Goal: Information Seeking & Learning: Learn about a topic

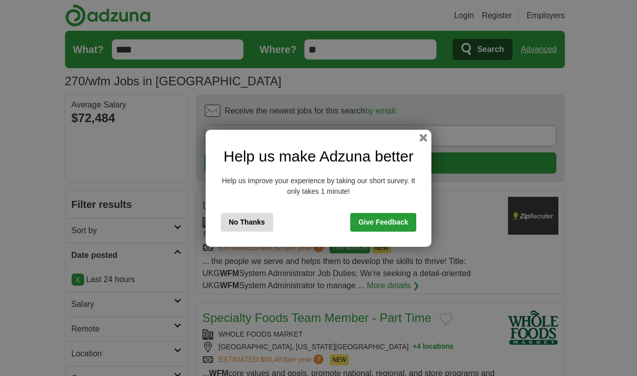
scroll to position [1688, 0]
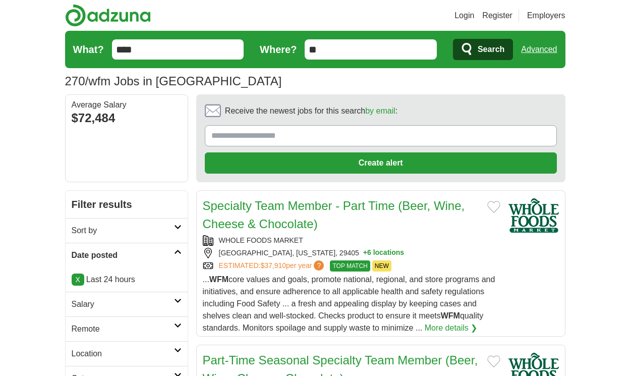
scroll to position [1639, 0]
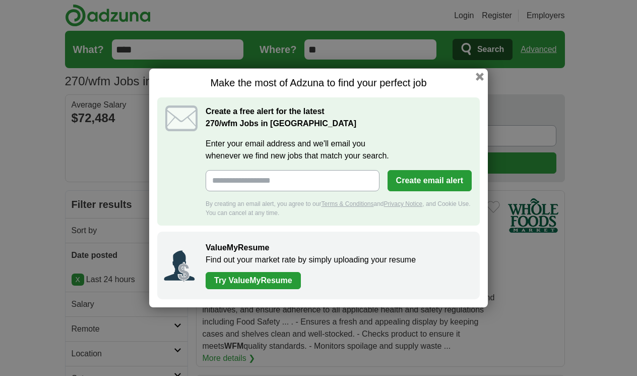
scroll to position [1802, 0]
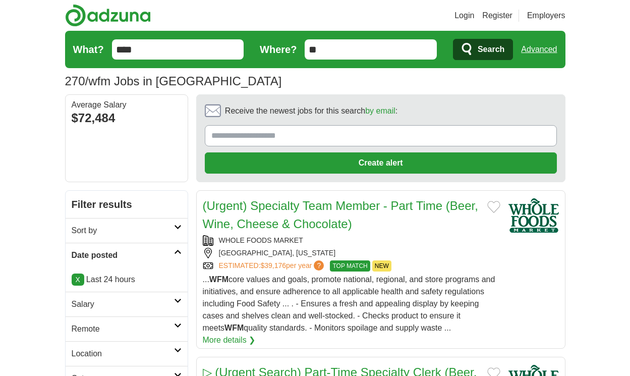
scroll to position [1784, 0]
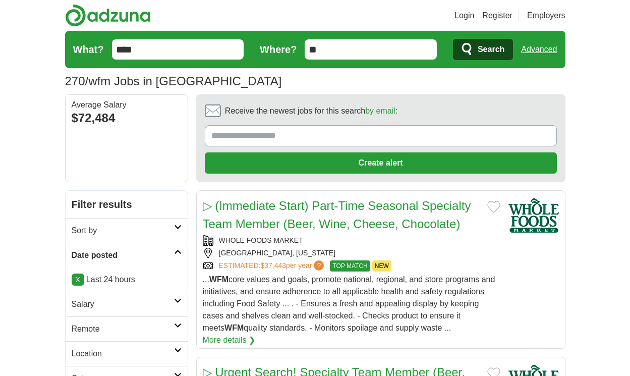
scroll to position [1824, 0]
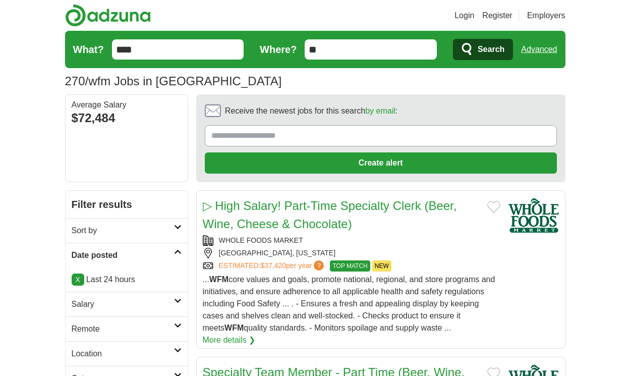
scroll to position [1830, 0]
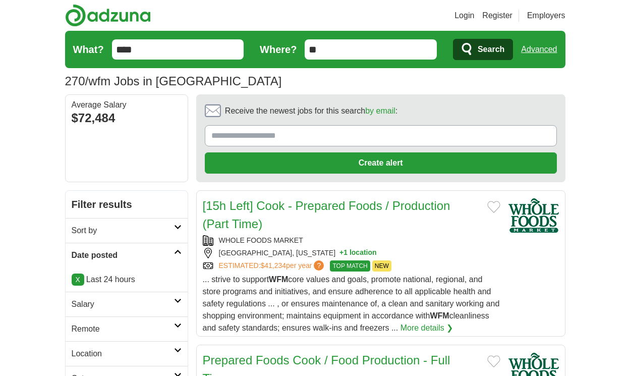
scroll to position [1763, 0]
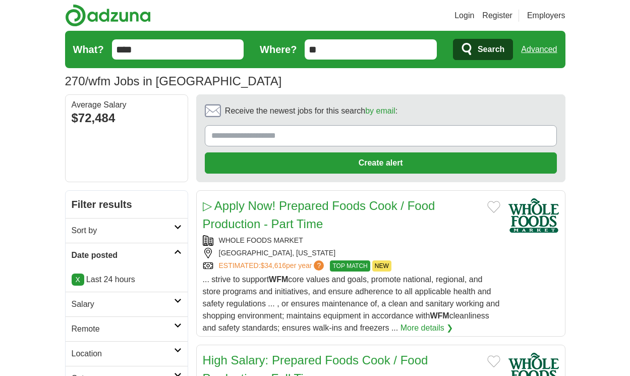
scroll to position [1715, 0]
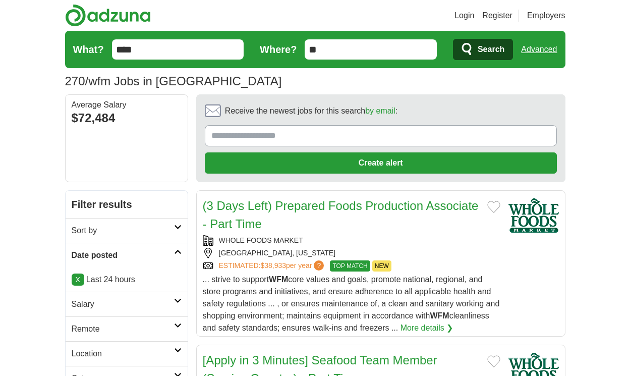
scroll to position [1697, 0]
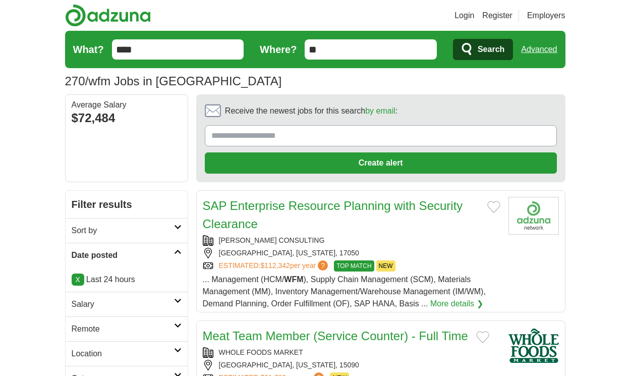
scroll to position [1721, 0]
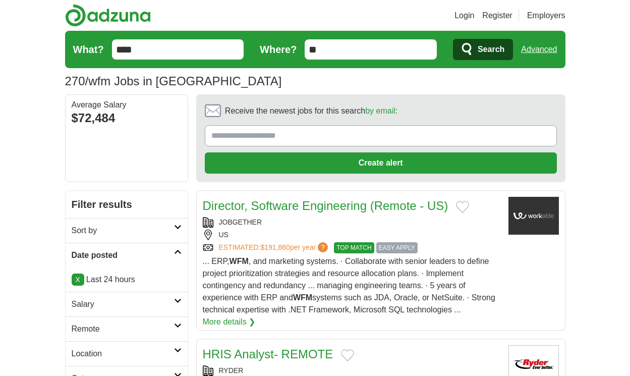
scroll to position [1672, 0]
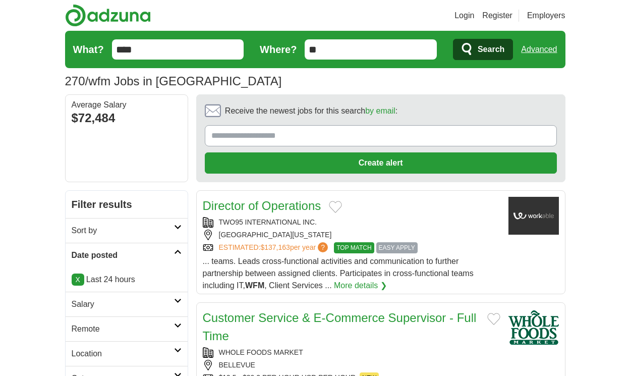
scroll to position [1514, 0]
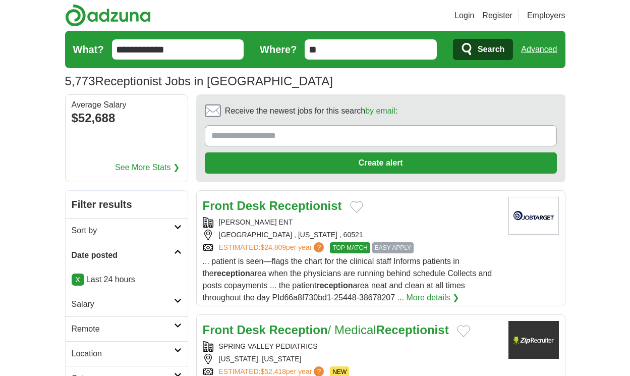
scroll to position [1530, 0]
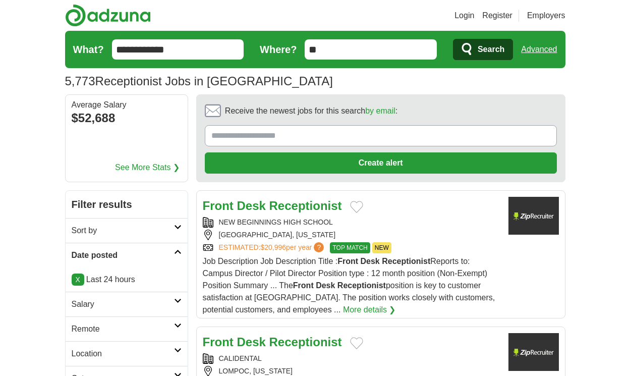
scroll to position [1597, 0]
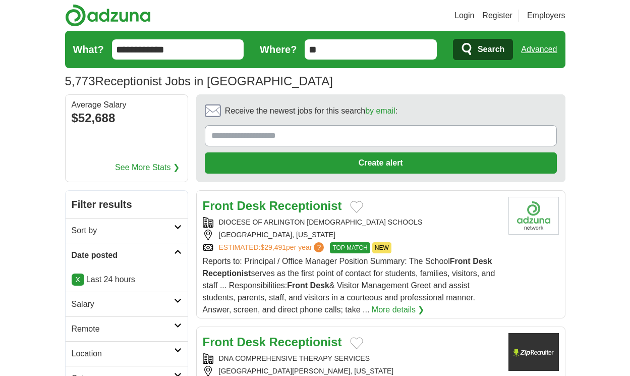
scroll to position [1524, 0]
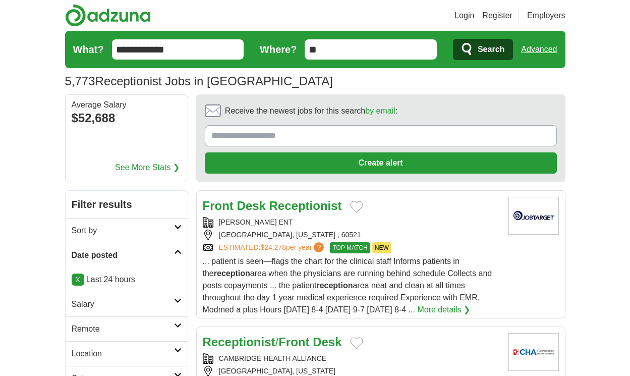
scroll to position [1524, 0]
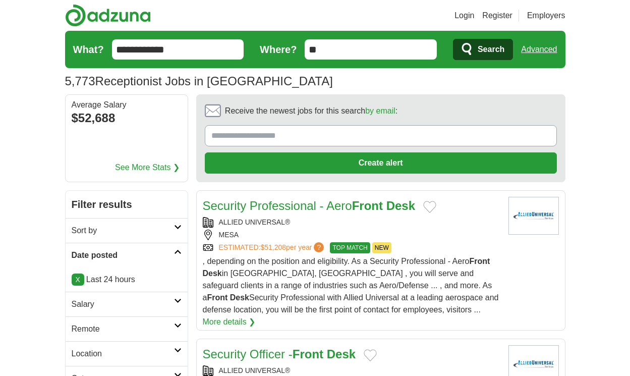
scroll to position [1573, 0]
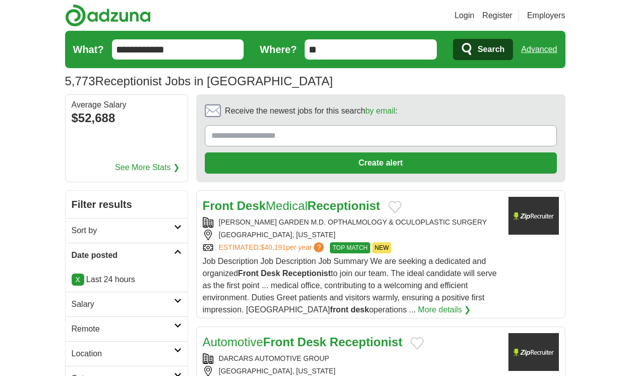
scroll to position [1536, 0]
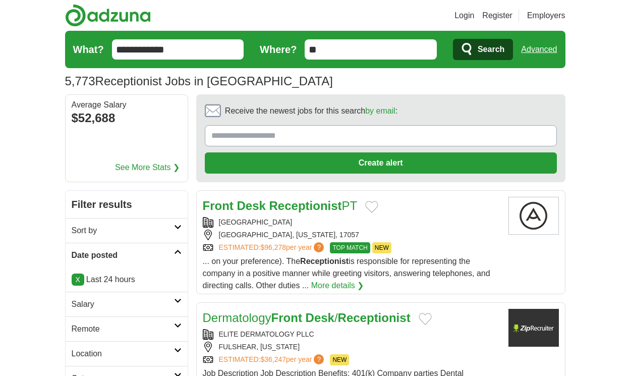
scroll to position [1488, 0]
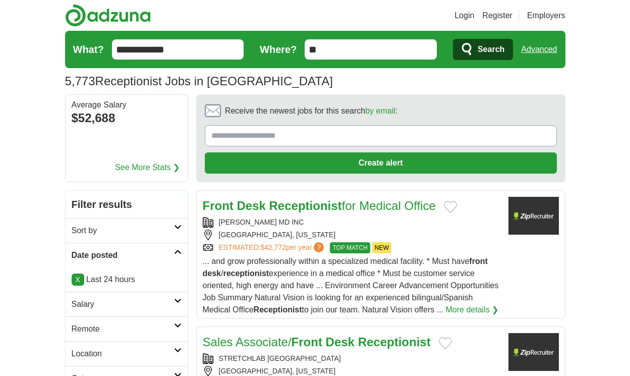
scroll to position [1530, 0]
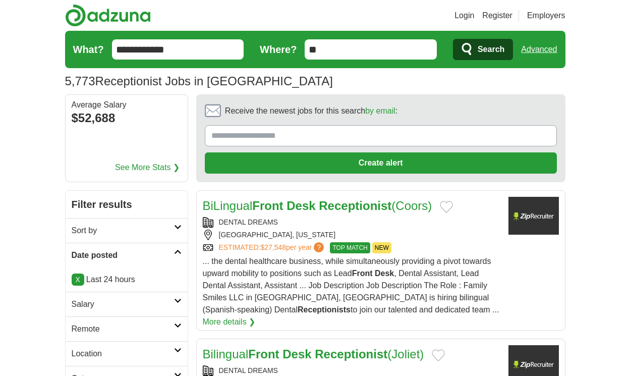
scroll to position [1518, 0]
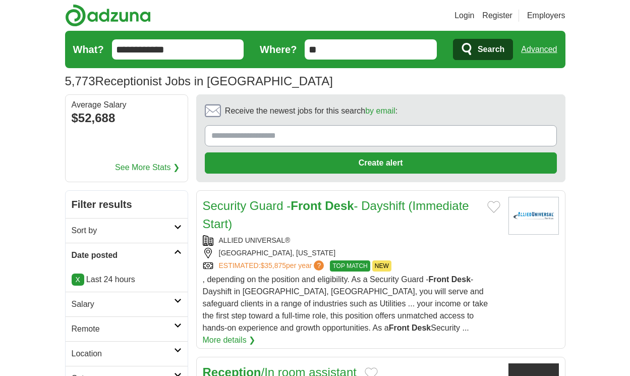
scroll to position [1597, 0]
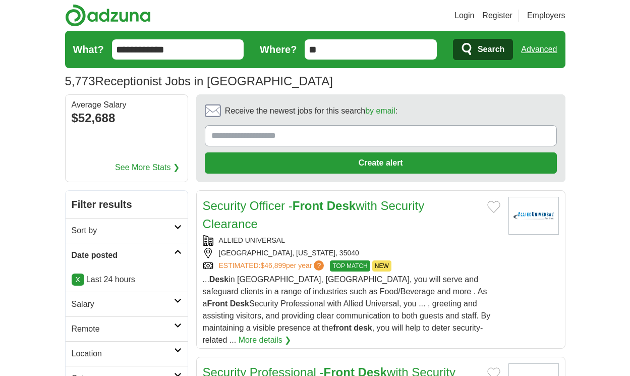
scroll to position [1712, 0]
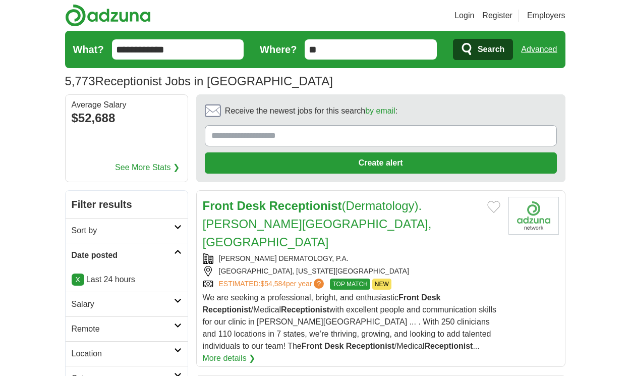
scroll to position [1609, 0]
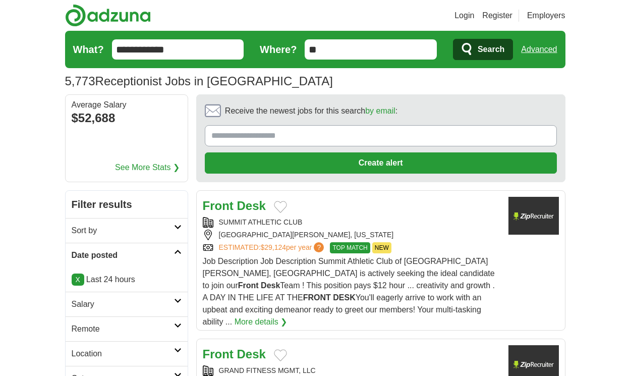
scroll to position [1630, 0]
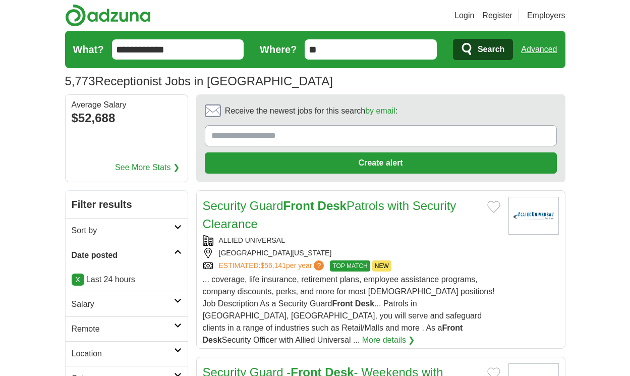
scroll to position [1787, 0]
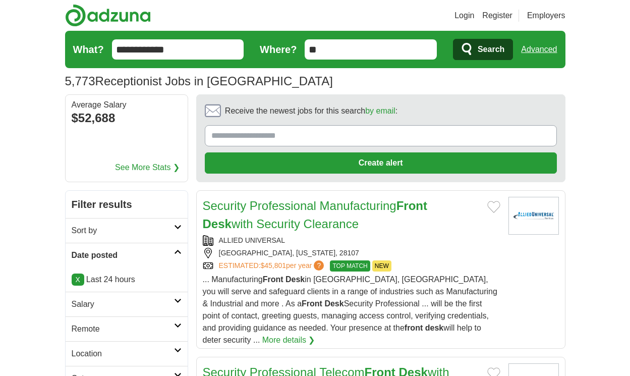
scroll to position [1799, 0]
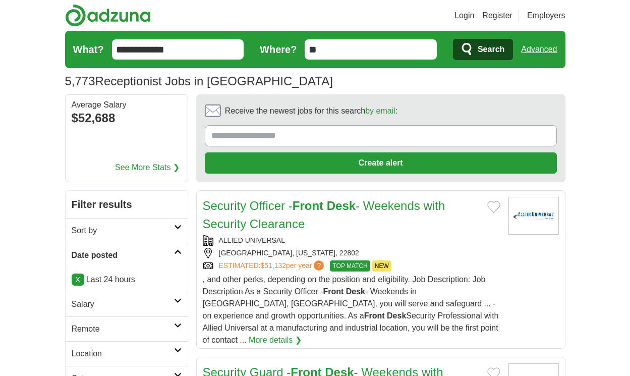
scroll to position [1745, 0]
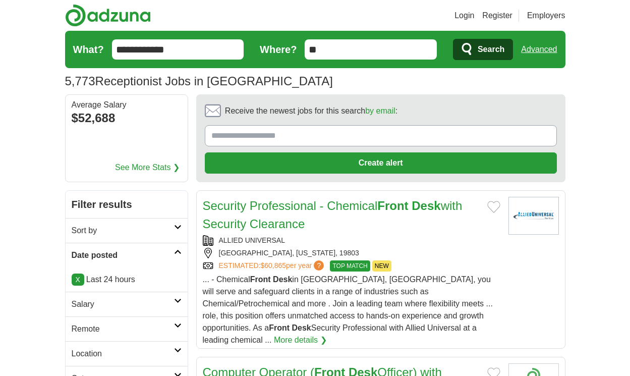
scroll to position [1654, 0]
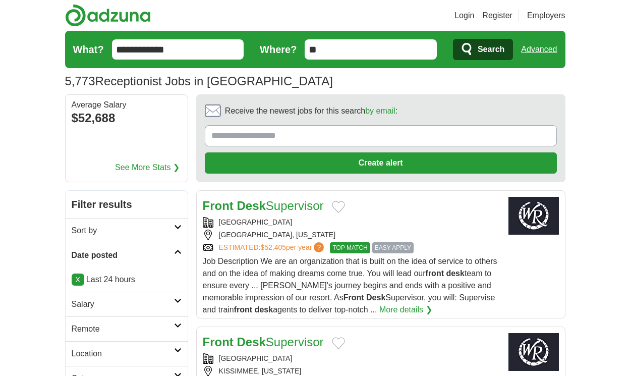
scroll to position [1597, 0]
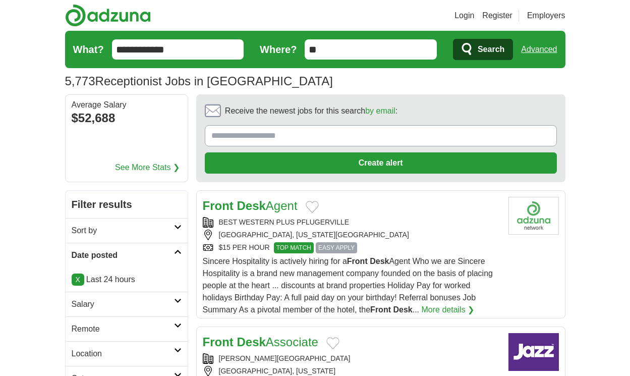
scroll to position [1482, 0]
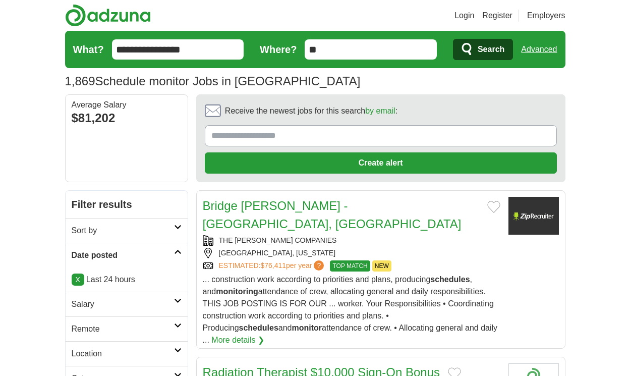
scroll to position [1403, 0]
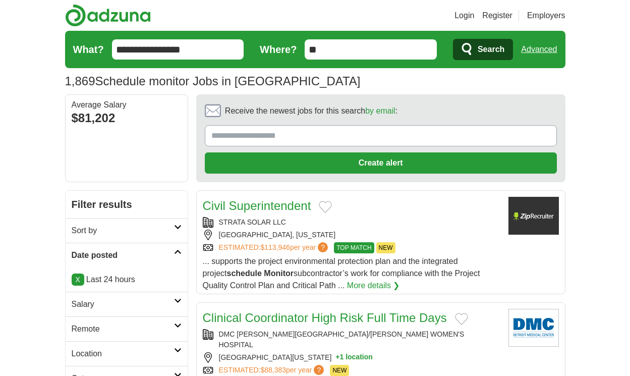
scroll to position [1446, 0]
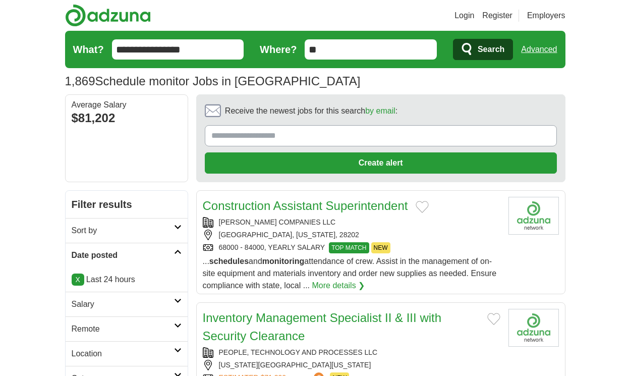
scroll to position [1440, 0]
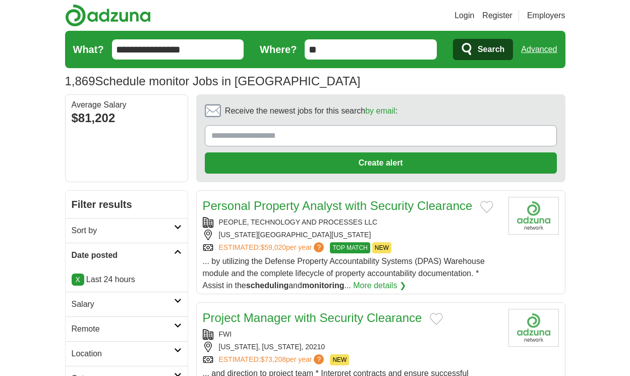
scroll to position [1500, 0]
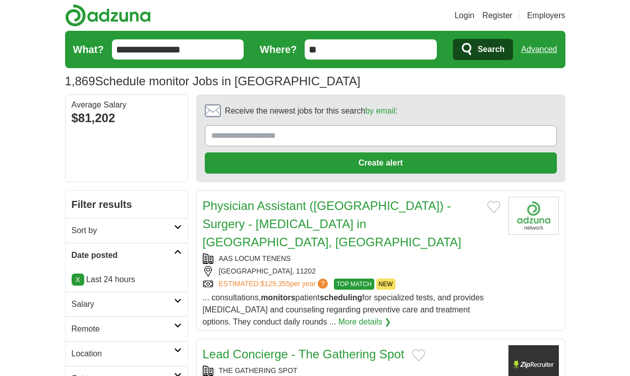
scroll to position [1415, 0]
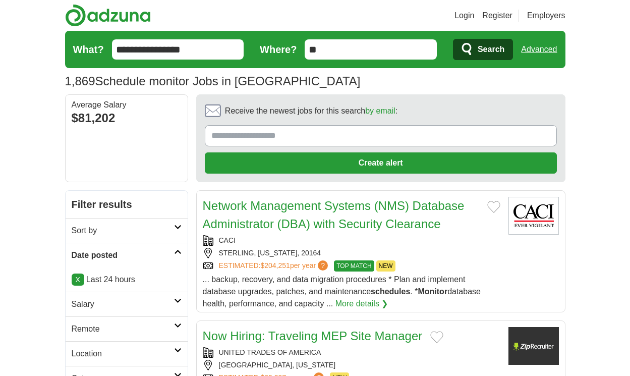
scroll to position [1446, 0]
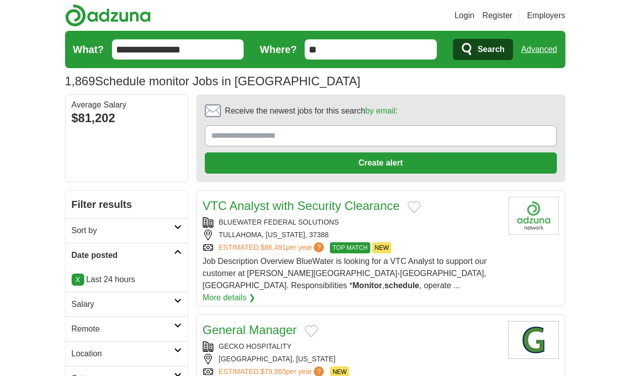
scroll to position [1434, 0]
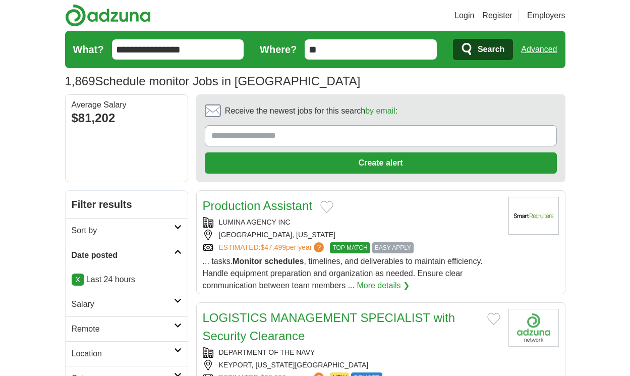
scroll to position [1512, 0]
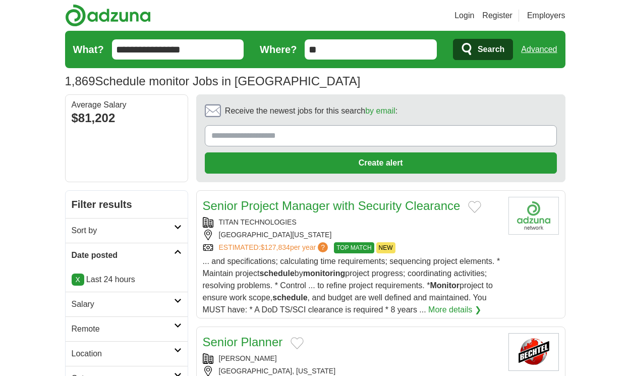
scroll to position [1470, 0]
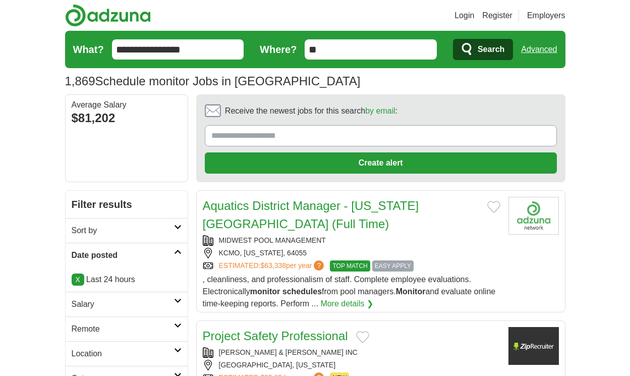
scroll to position [1440, 0]
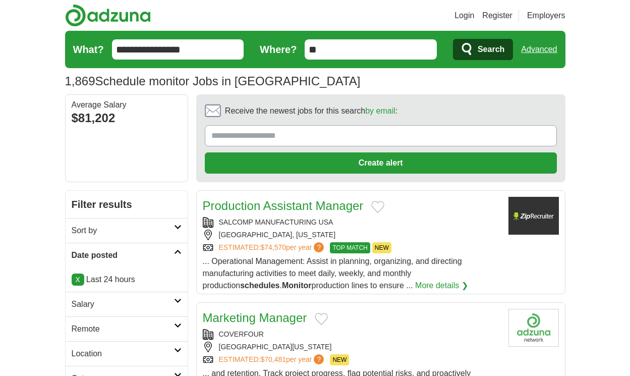
scroll to position [1446, 0]
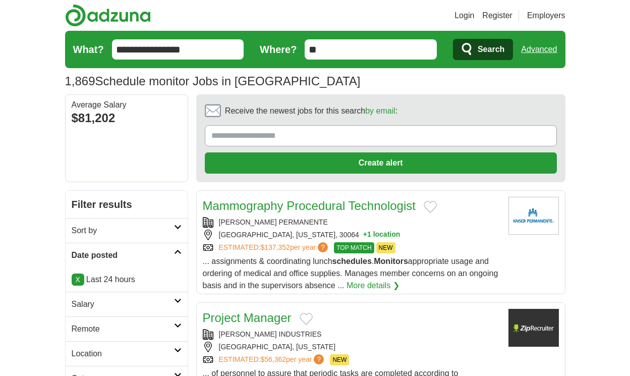
scroll to position [1397, 0]
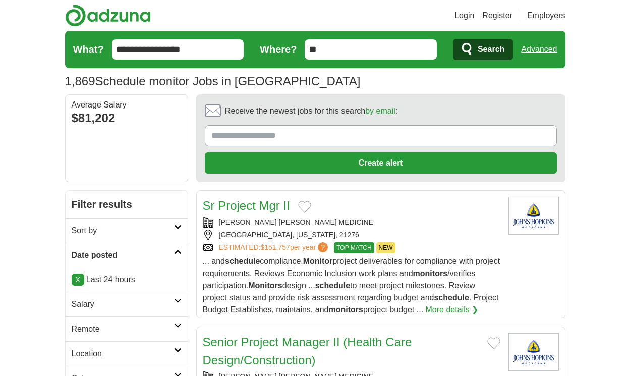
scroll to position [1533, 0]
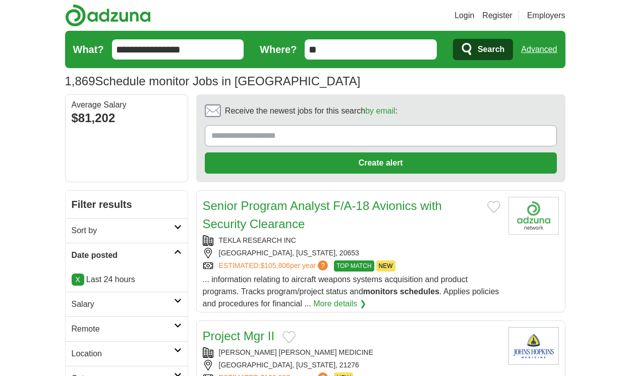
scroll to position [1467, 0]
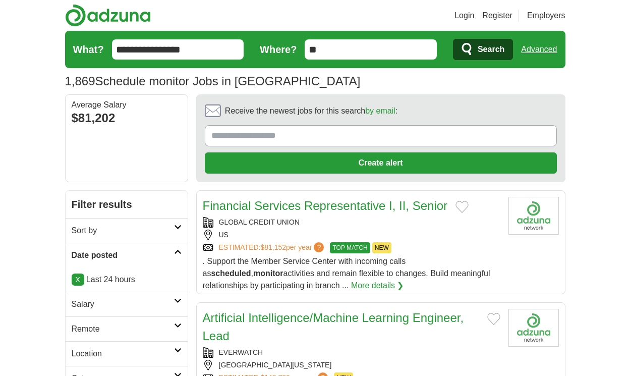
scroll to position [1491, 0]
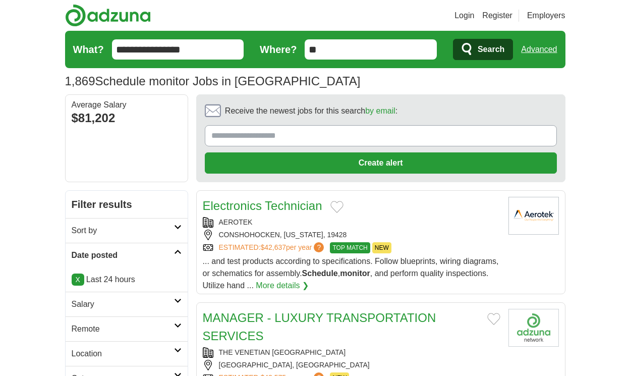
scroll to position [1449, 0]
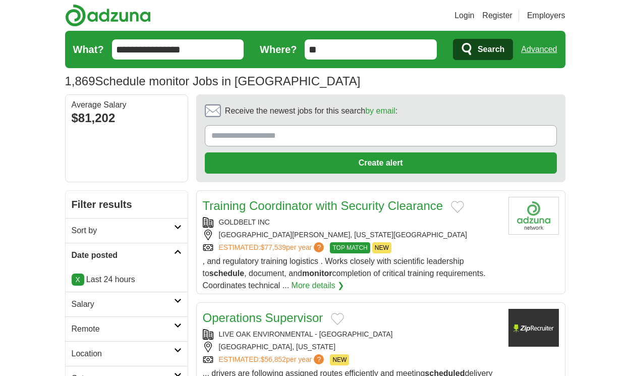
scroll to position [1491, 0]
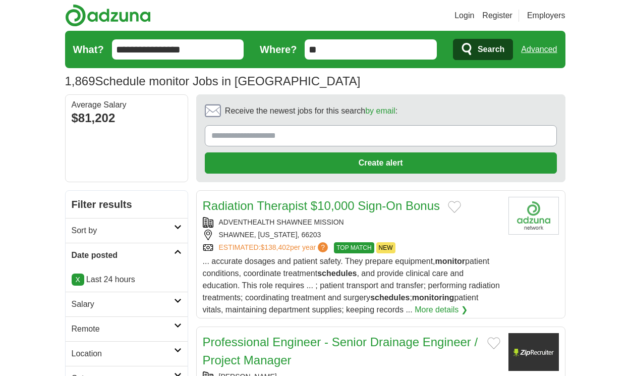
scroll to position [1482, 0]
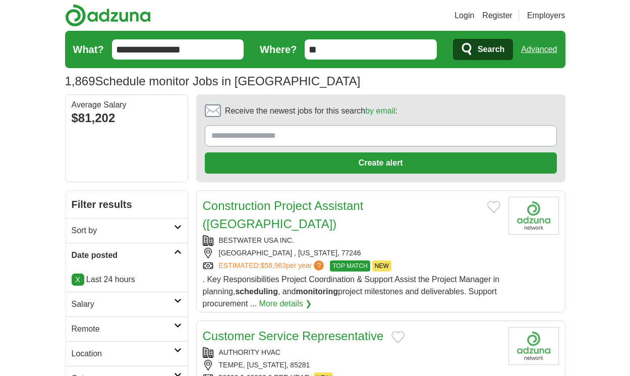
scroll to position [1367, 0]
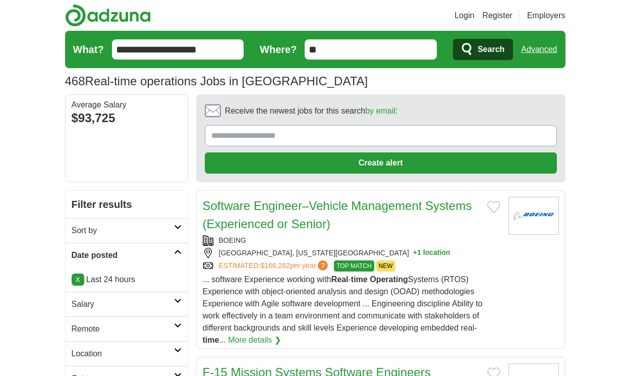
scroll to position [1742, 0]
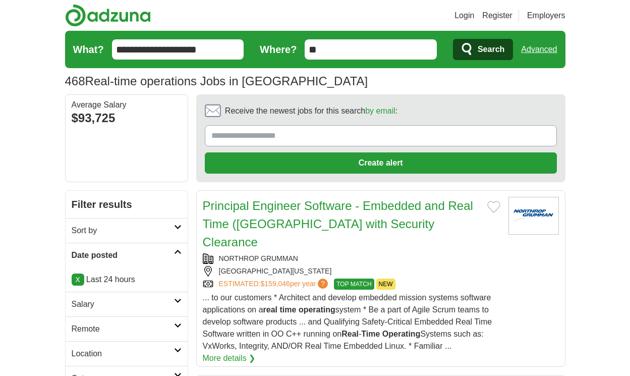
scroll to position [1754, 0]
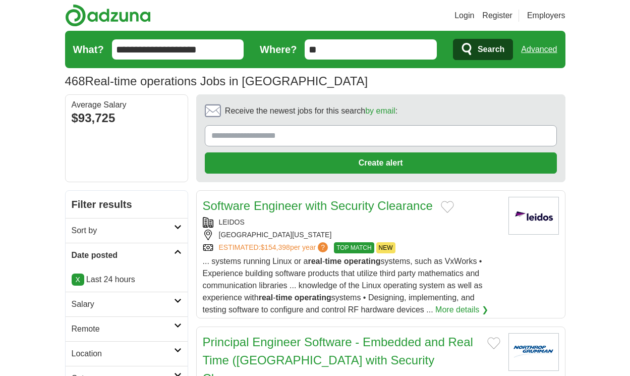
scroll to position [1736, 0]
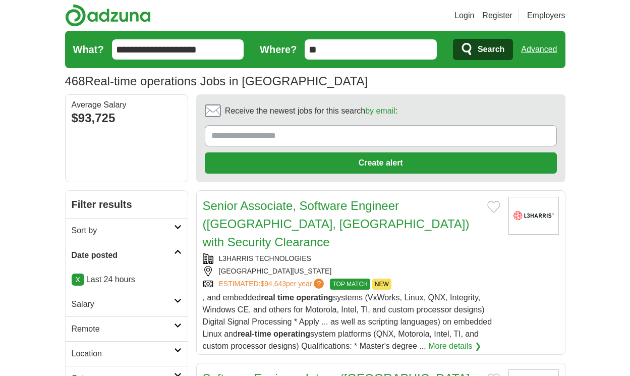
scroll to position [1772, 0]
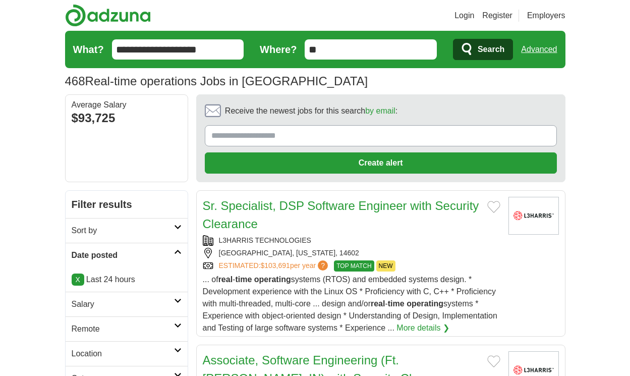
scroll to position [1718, 0]
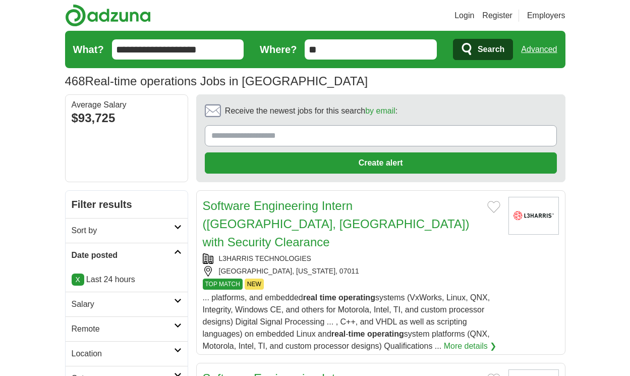
scroll to position [1675, 0]
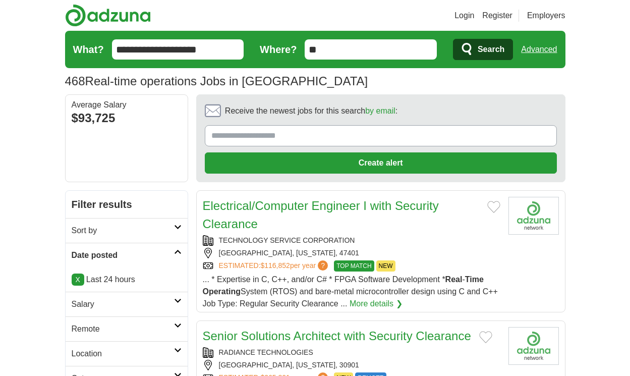
scroll to position [1494, 0]
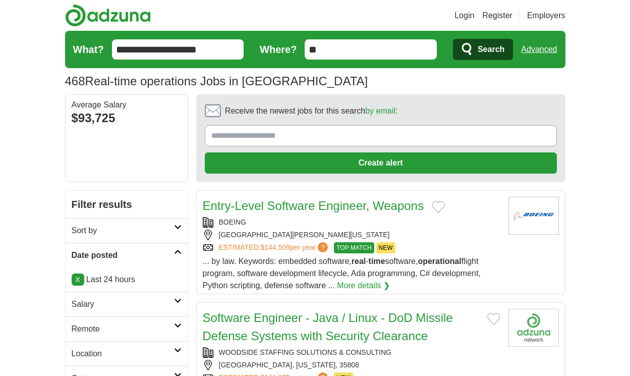
scroll to position [1476, 0]
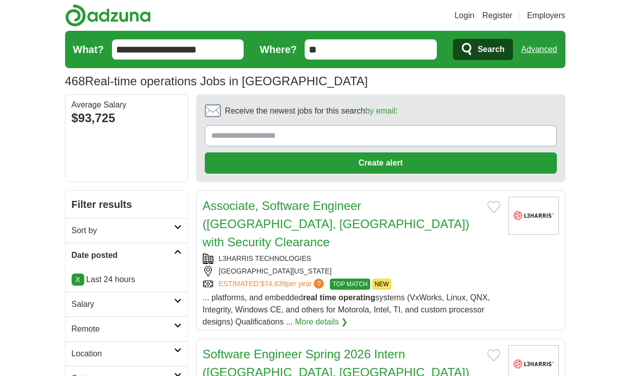
scroll to position [1524, 0]
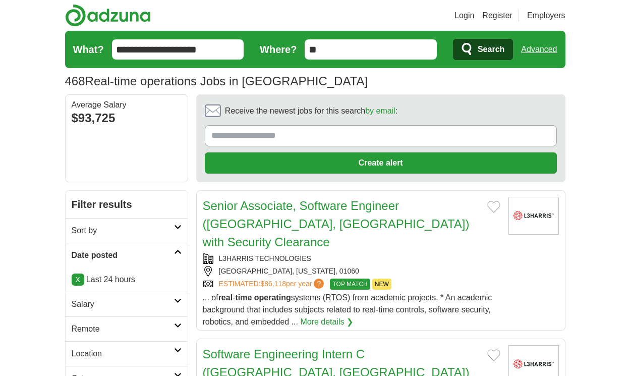
scroll to position [1542, 0]
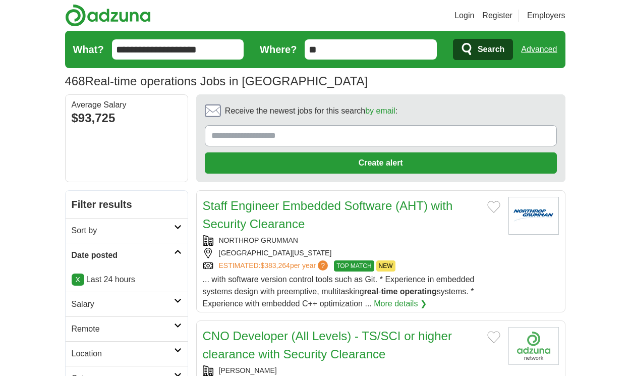
scroll to position [1494, 0]
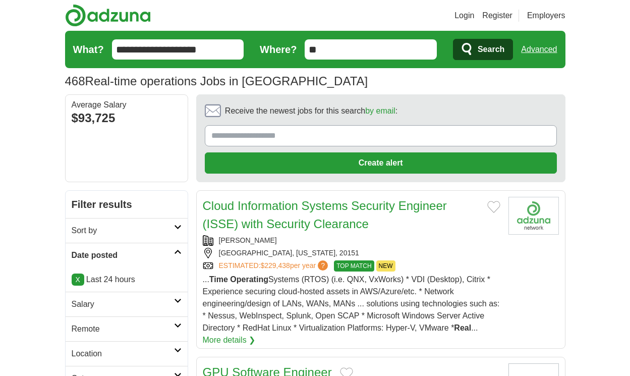
scroll to position [1579, 0]
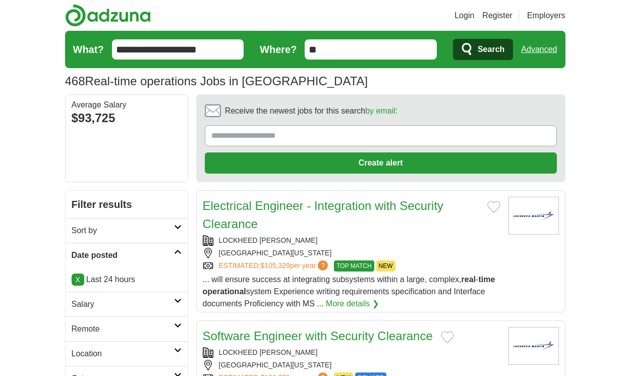
scroll to position [1473, 0]
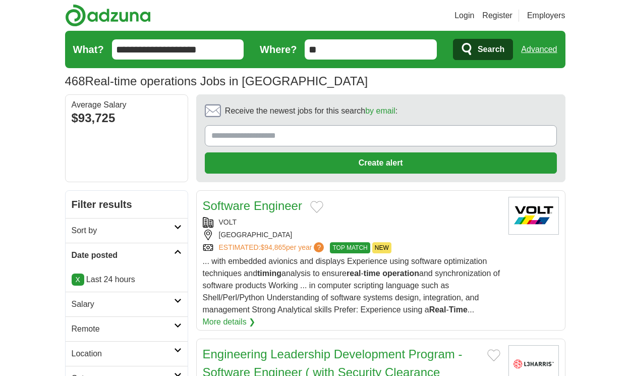
scroll to position [1666, 0]
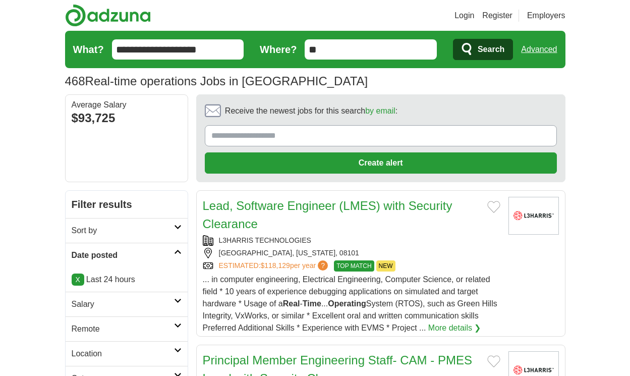
scroll to position [1515, 0]
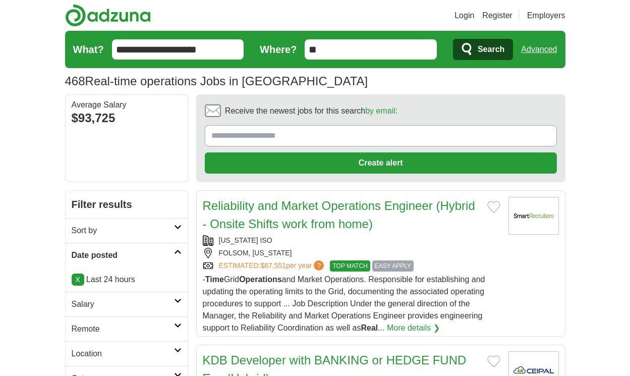
scroll to position [1503, 0]
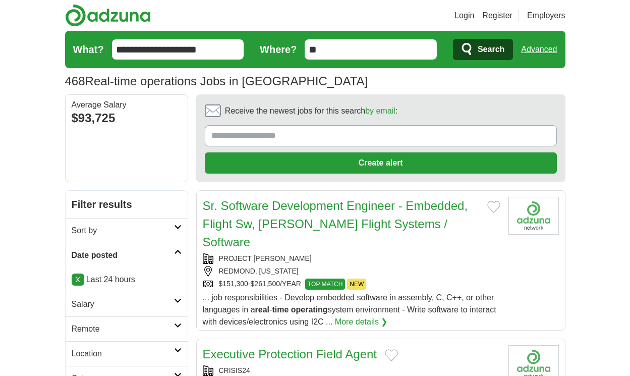
scroll to position [1467, 0]
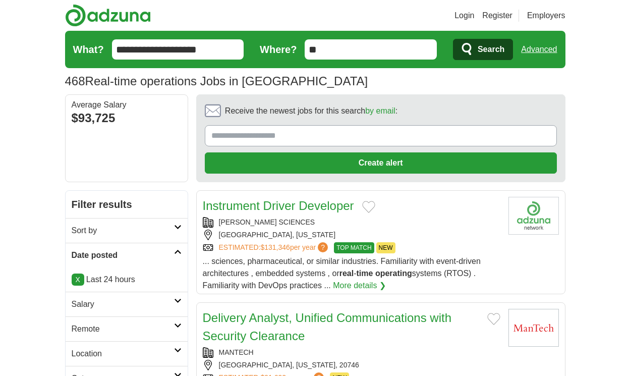
scroll to position [1458, 0]
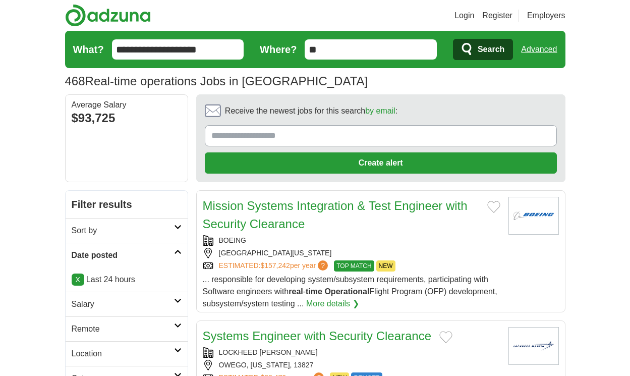
scroll to position [1470, 0]
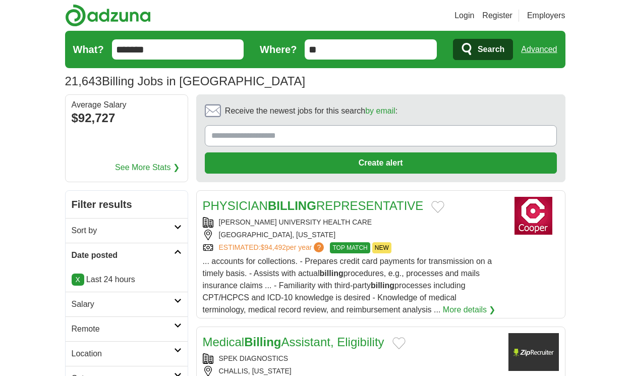
scroll to position [1591, 0]
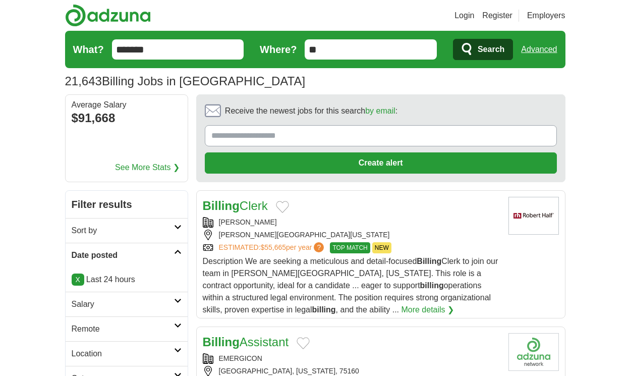
scroll to position [1585, 0]
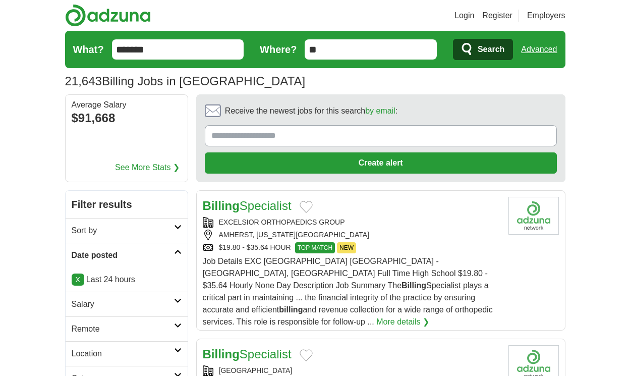
scroll to position [1585, 0]
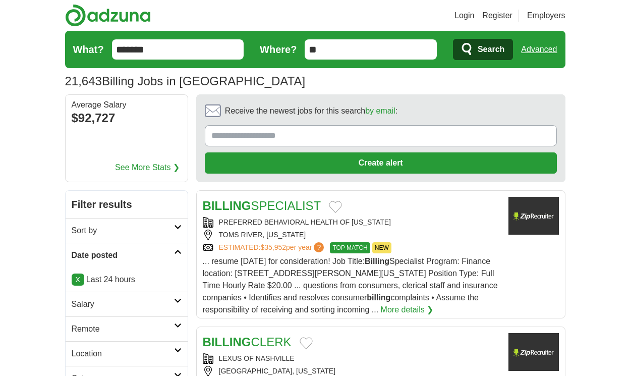
scroll to position [1597, 0]
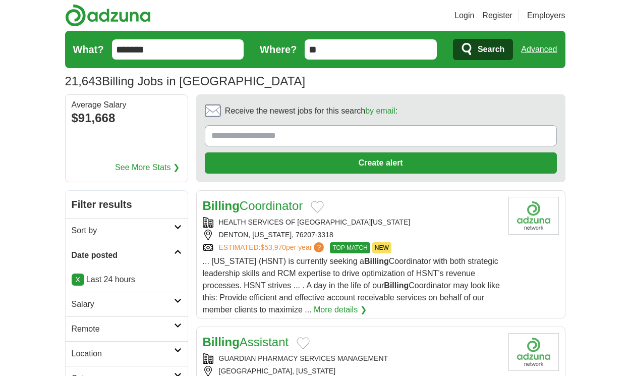
scroll to position [1591, 0]
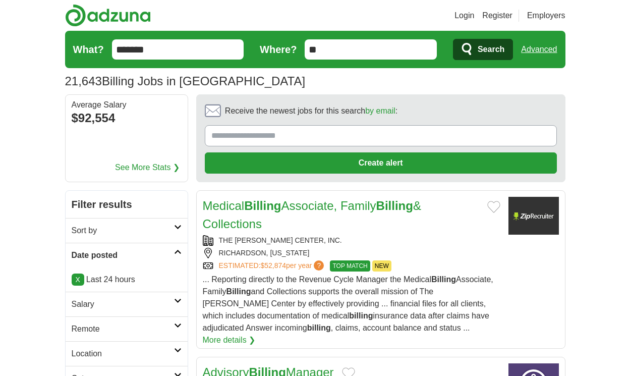
scroll to position [1633, 0]
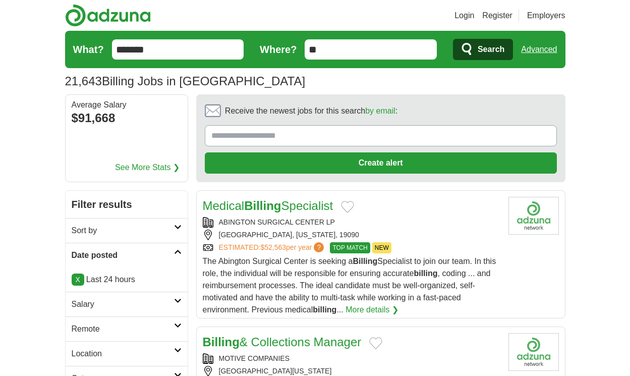
scroll to position [1585, 0]
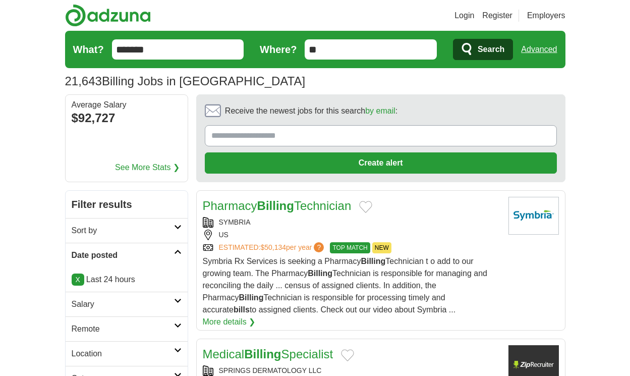
scroll to position [1573, 0]
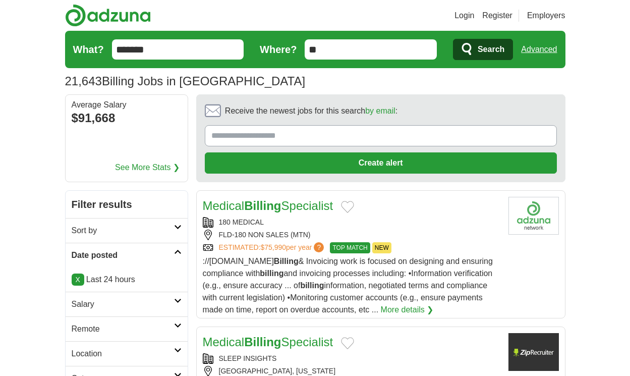
scroll to position [1597, 0]
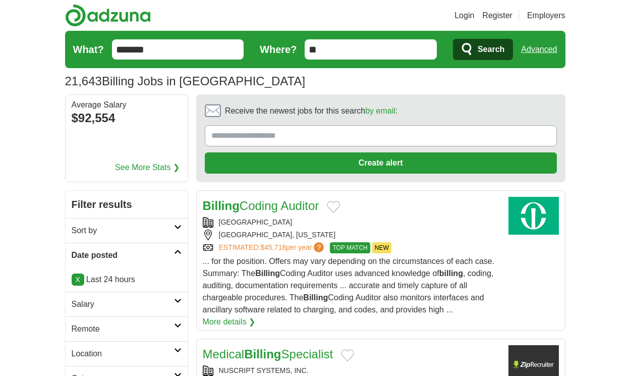
scroll to position [1609, 0]
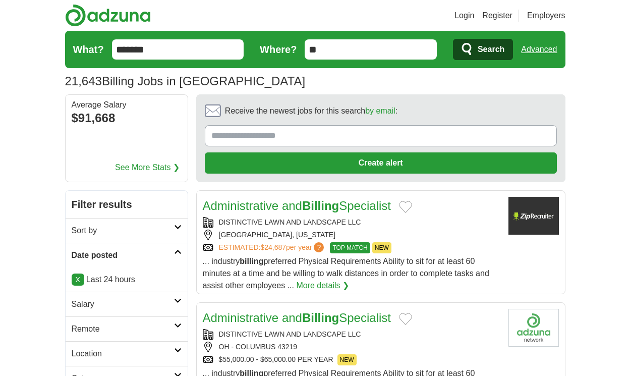
scroll to position [1512, 0]
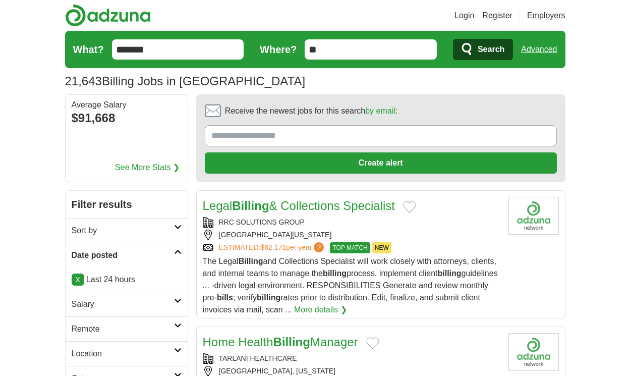
scroll to position [1585, 0]
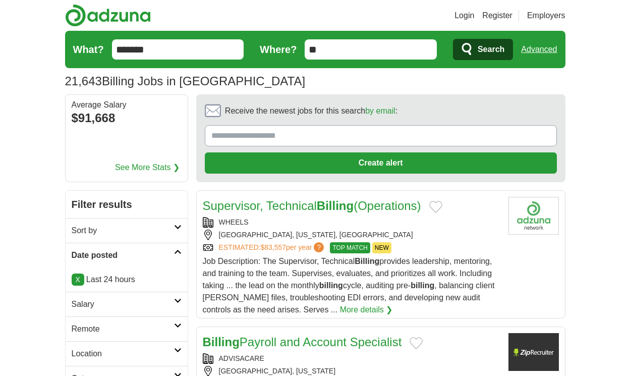
scroll to position [1618, 0]
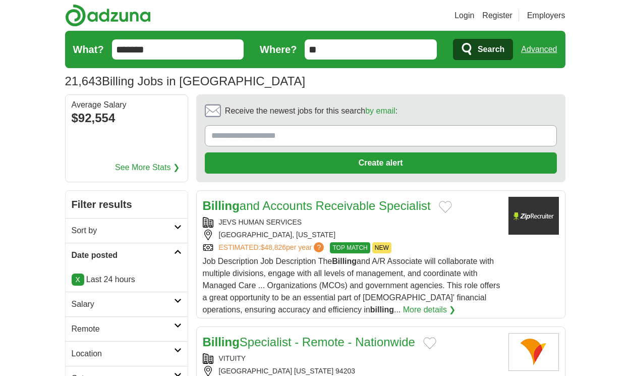
scroll to position [1606, 0]
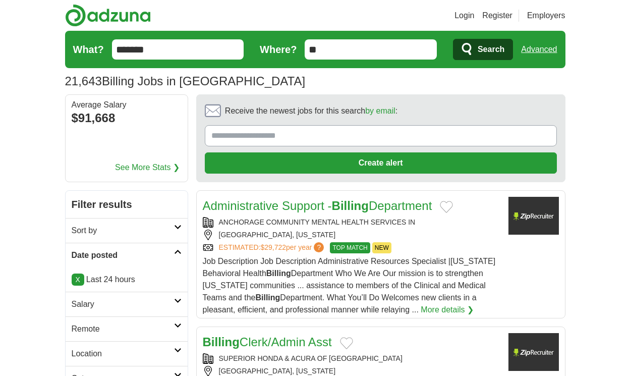
scroll to position [1545, 0]
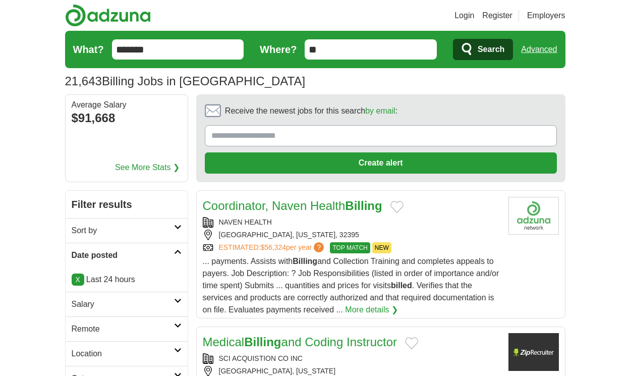
scroll to position [1545, 0]
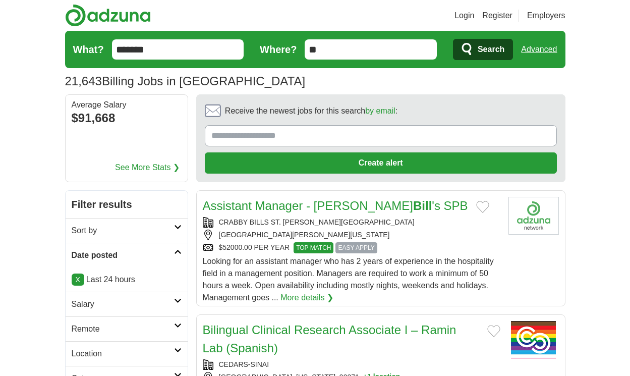
scroll to position [1606, 0]
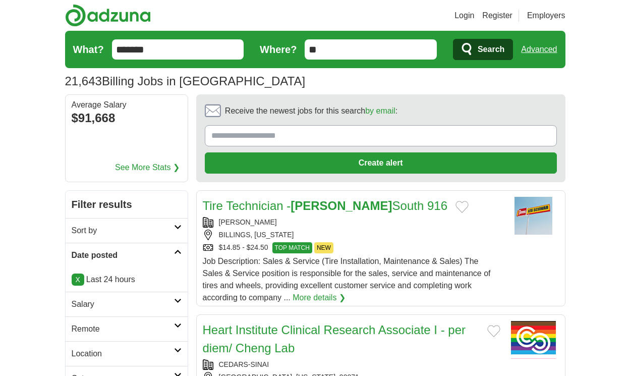
scroll to position [1657, 0]
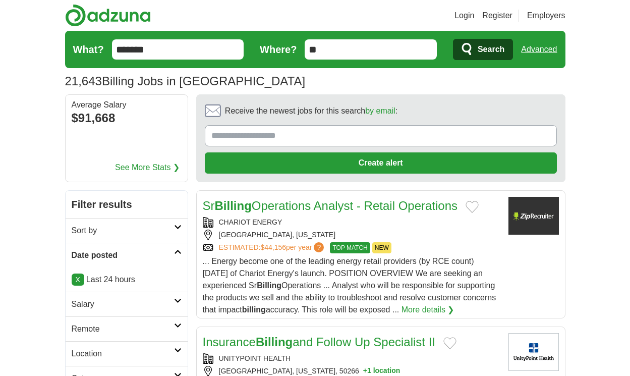
scroll to position [1633, 0]
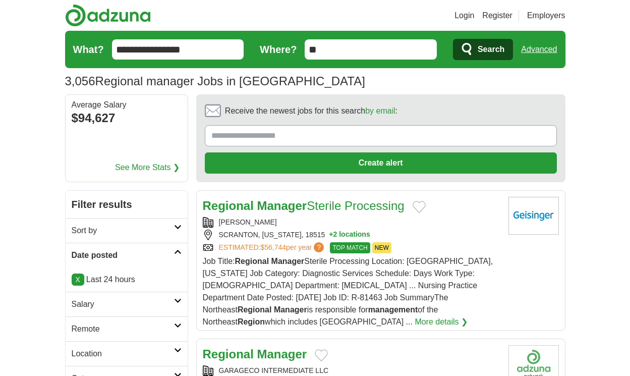
scroll to position [1694, 0]
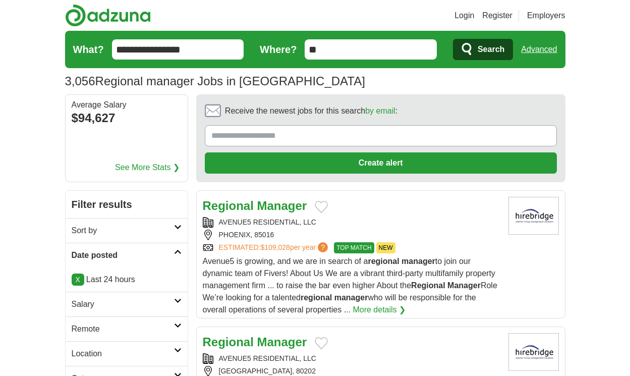
scroll to position [1573, 0]
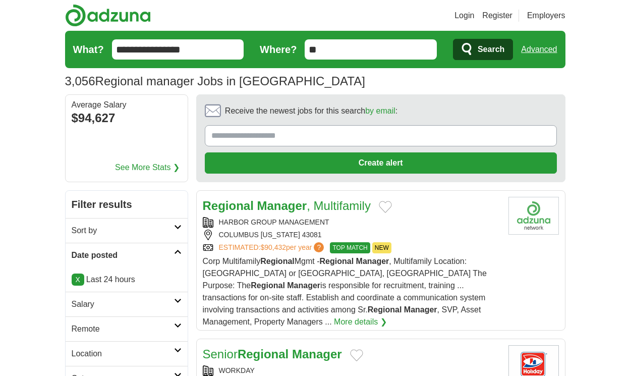
scroll to position [1512, 0]
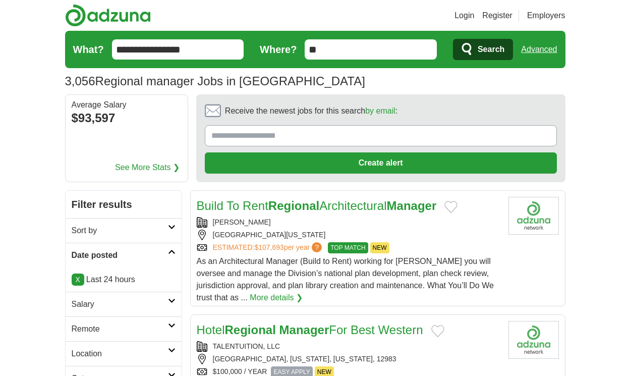
scroll to position [1579, 0]
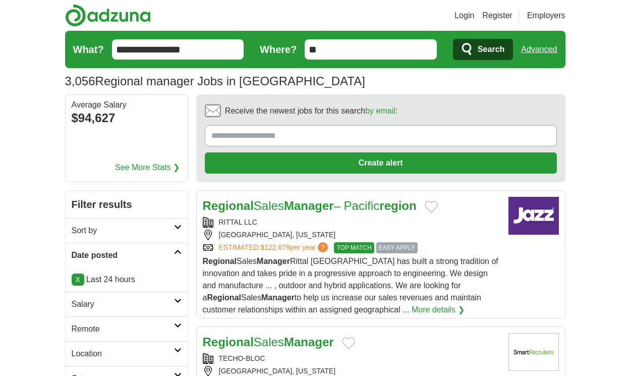
scroll to position [1524, 0]
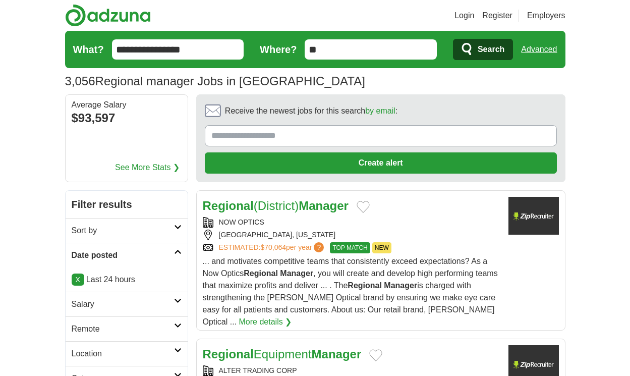
scroll to position [1573, 0]
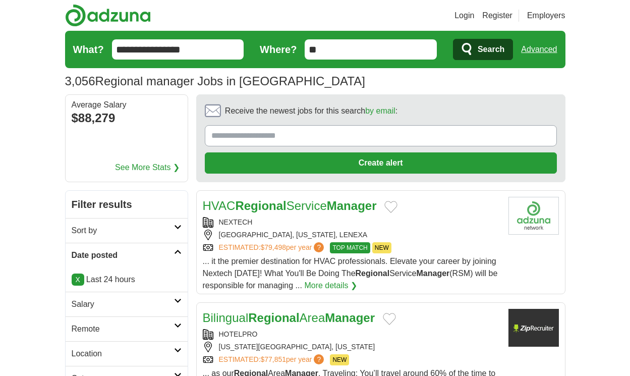
scroll to position [1464, 0]
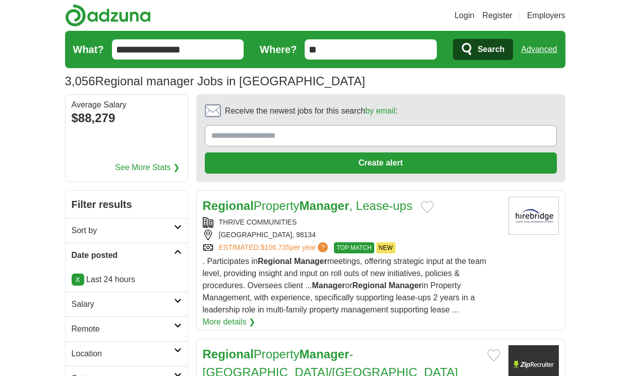
scroll to position [1585, 0]
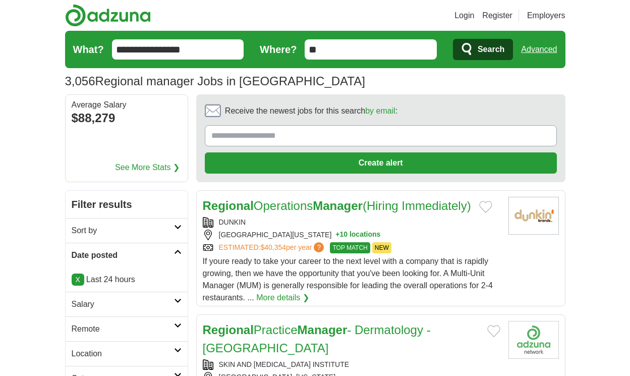
scroll to position [1657, 0]
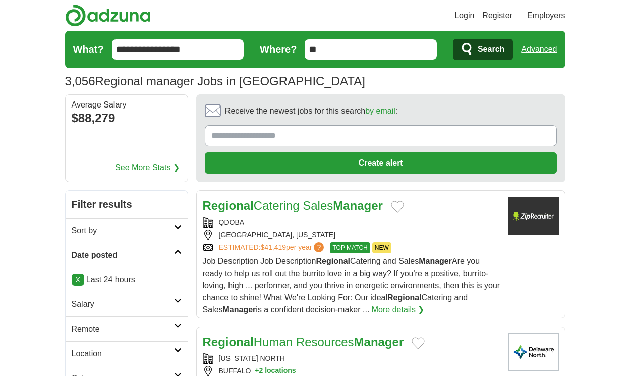
scroll to position [1482, 0]
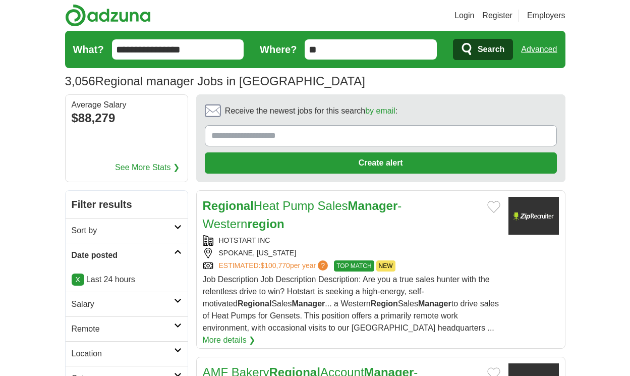
scroll to position [1591, 0]
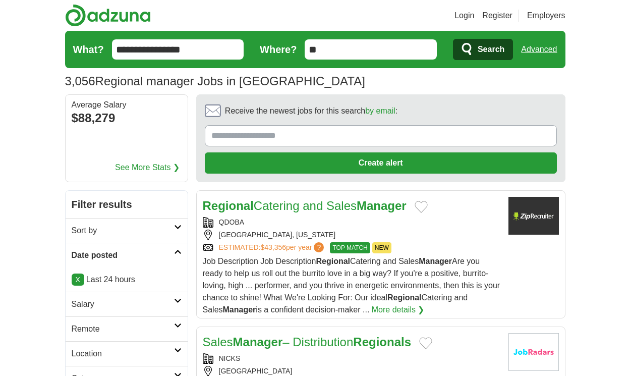
scroll to position [1452, 0]
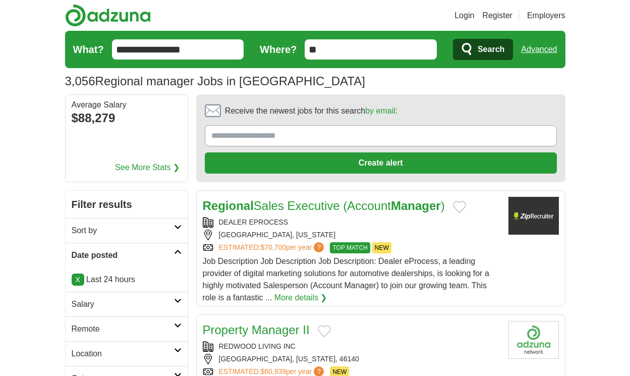
scroll to position [1600, 0]
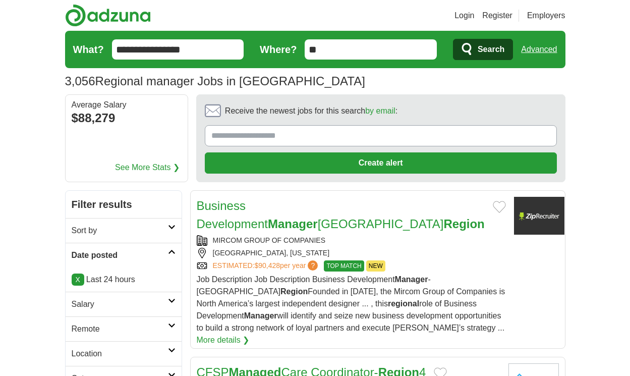
scroll to position [1612, 0]
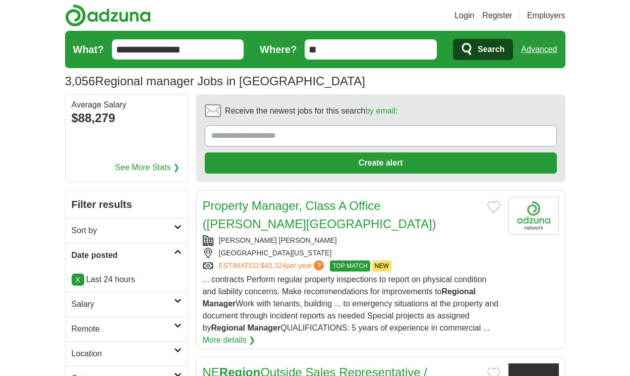
scroll to position [1648, 0]
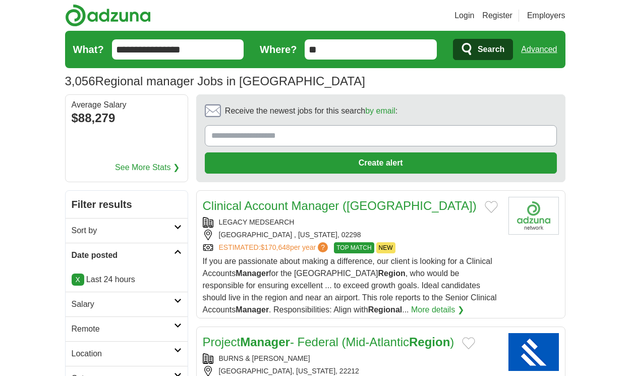
scroll to position [1612, 0]
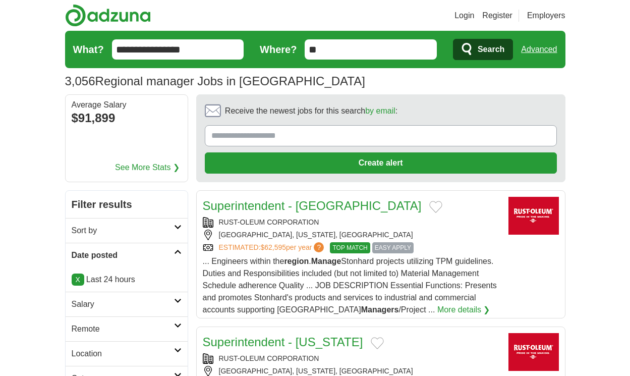
scroll to position [1678, 0]
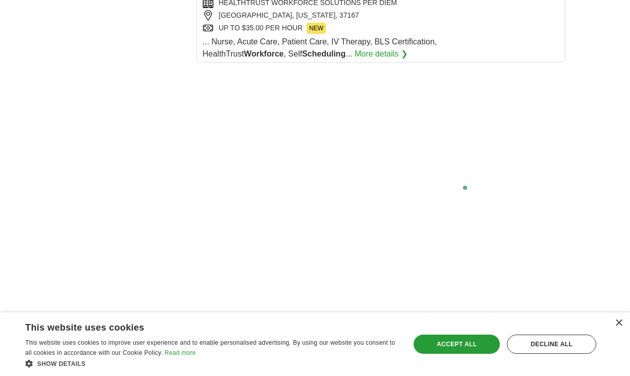
scroll to position [1999, 0]
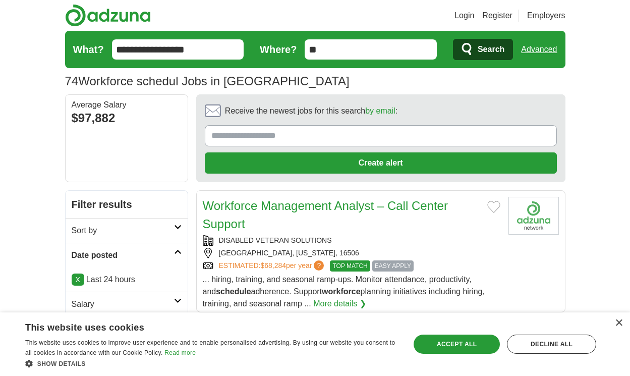
scroll to position [1488, 0]
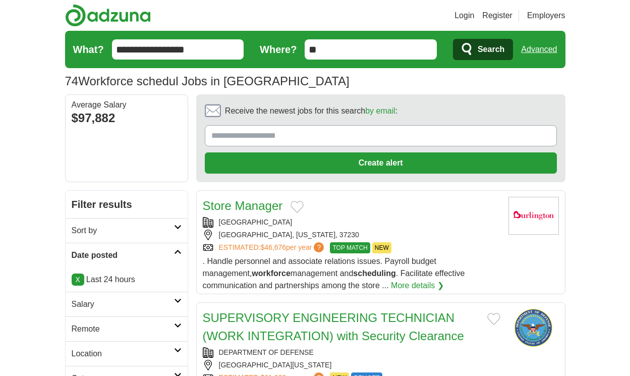
scroll to position [1421, 0]
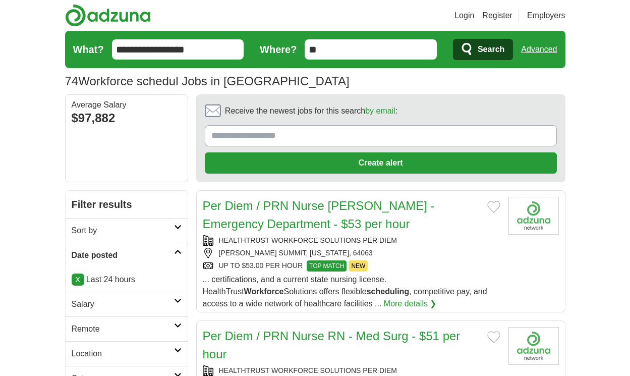
scroll to position [1524, 0]
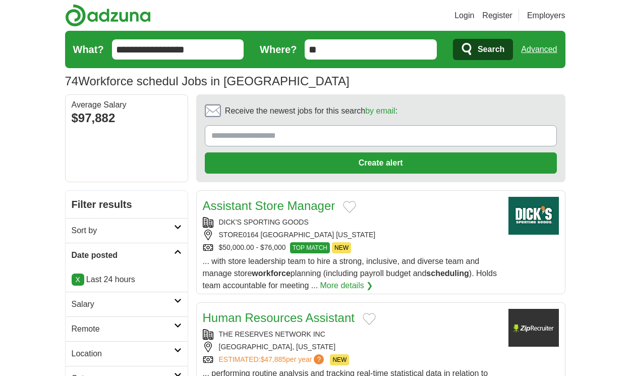
scroll to position [1458, 0]
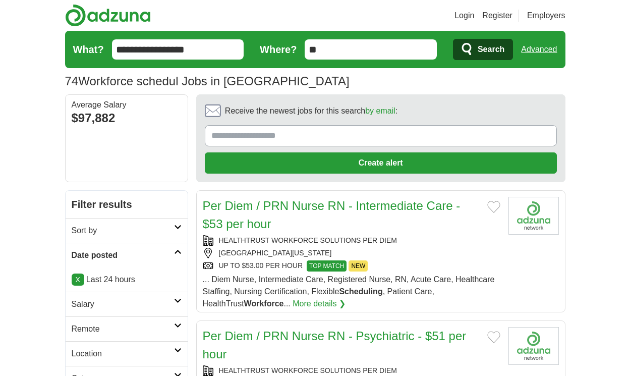
scroll to position [1554, 0]
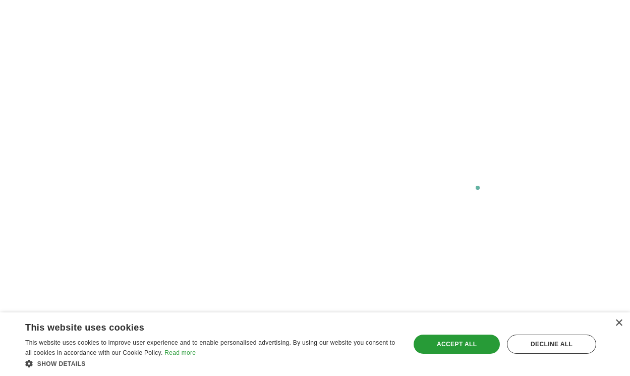
scroll to position [1971, 0]
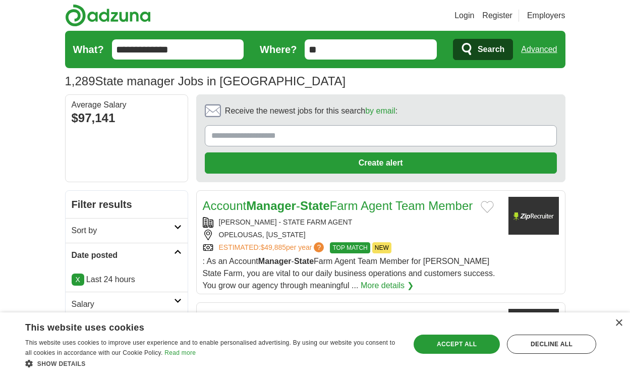
scroll to position [1524, 0]
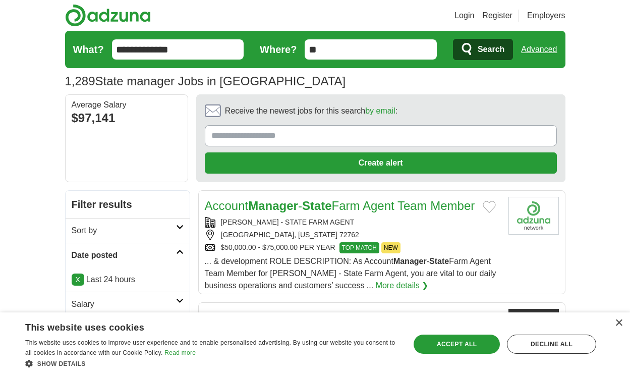
scroll to position [1561, 0]
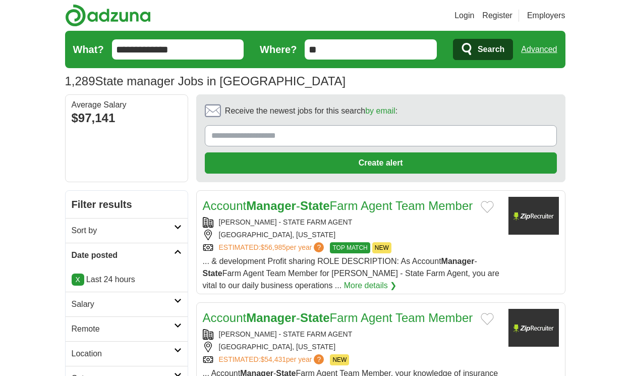
scroll to position [1573, 0]
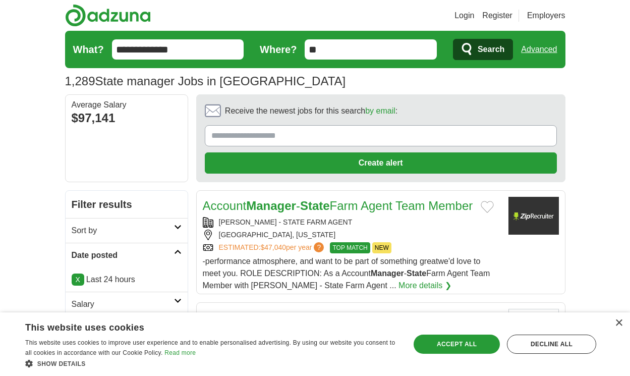
scroll to position [1524, 0]
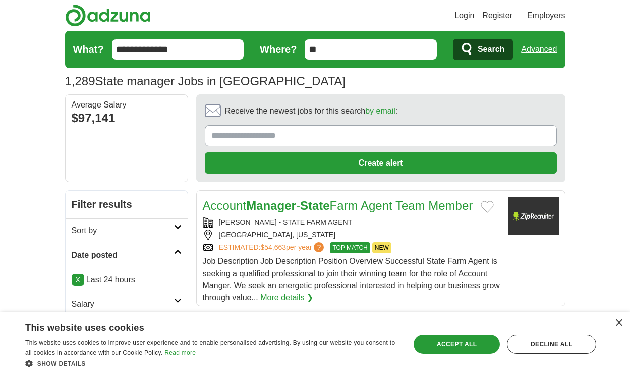
scroll to position [1645, 0]
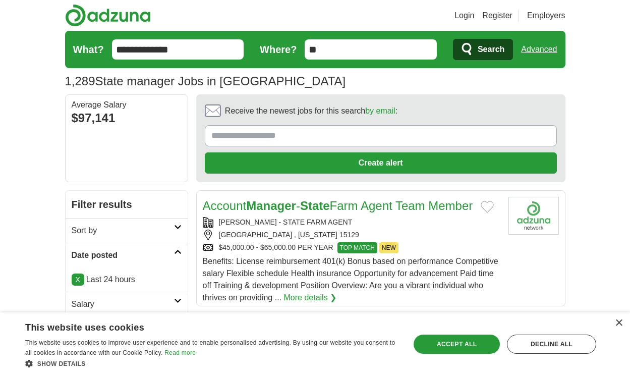
scroll to position [1645, 0]
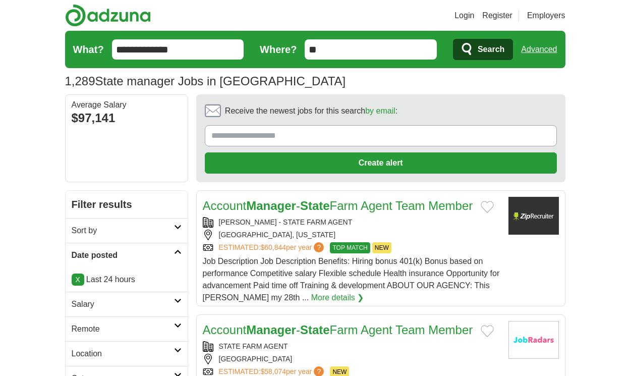
scroll to position [1603, 0]
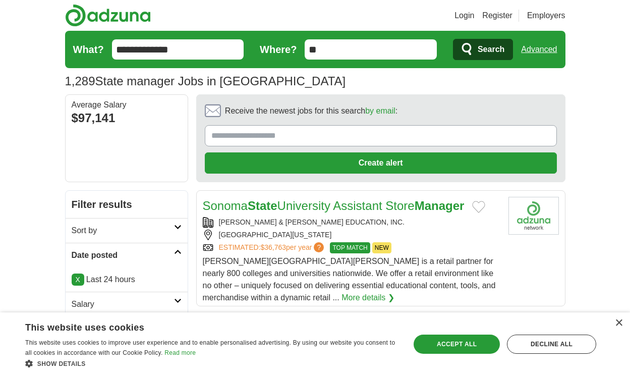
scroll to position [1542, 0]
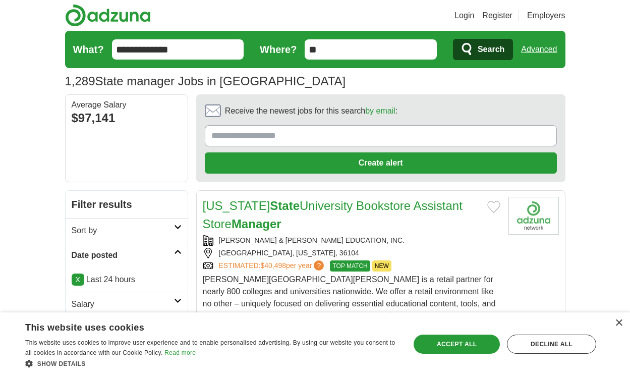
scroll to position [1512, 0]
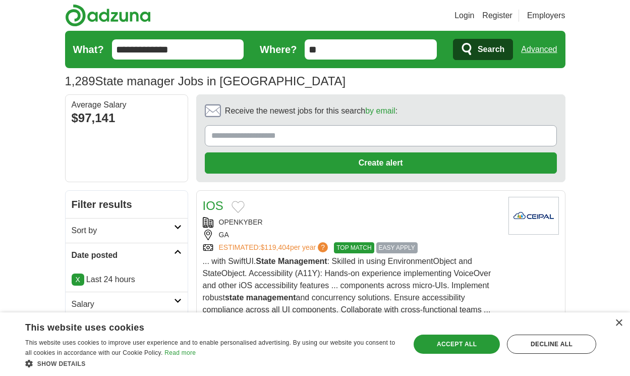
scroll to position [1494, 0]
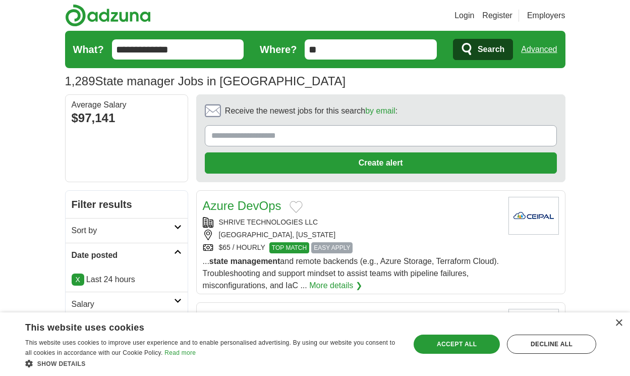
scroll to position [1494, 0]
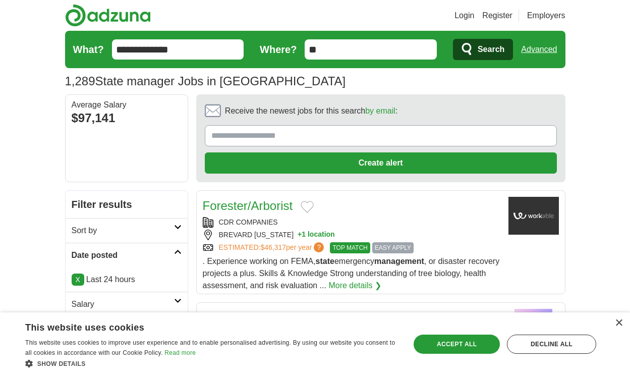
scroll to position [1400, 0]
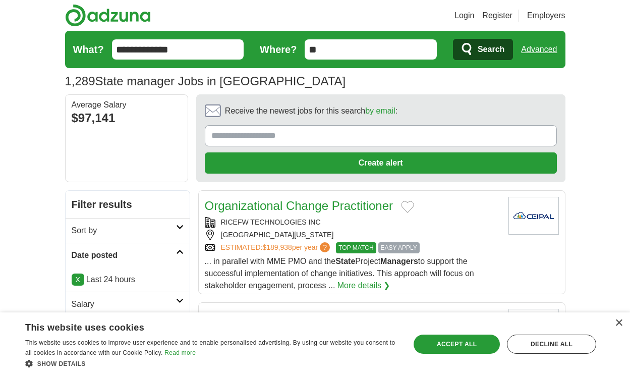
scroll to position [1447, 0]
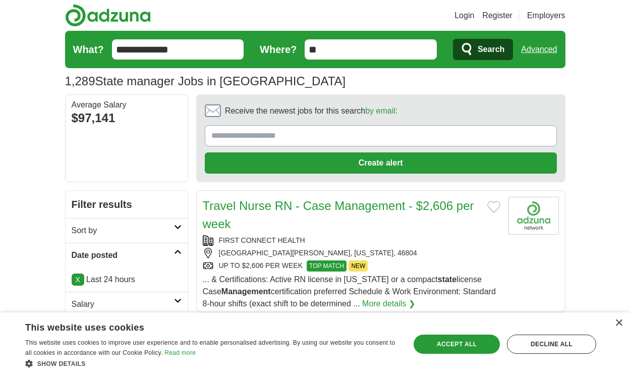
scroll to position [1606, 0]
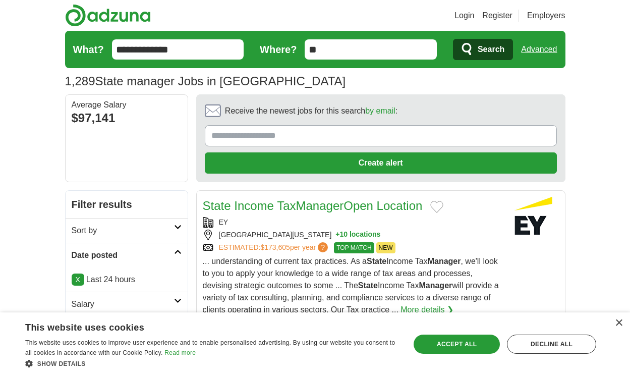
scroll to position [1515, 0]
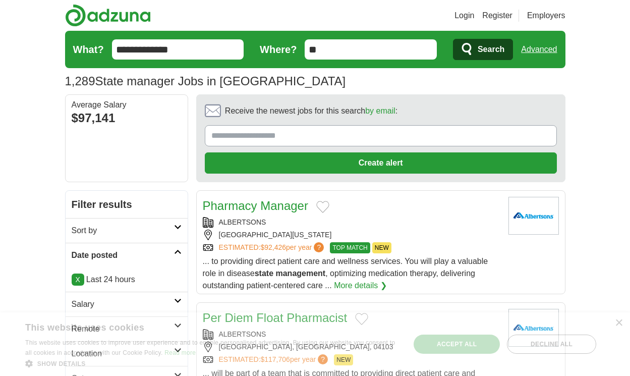
scroll to position [1424, 0]
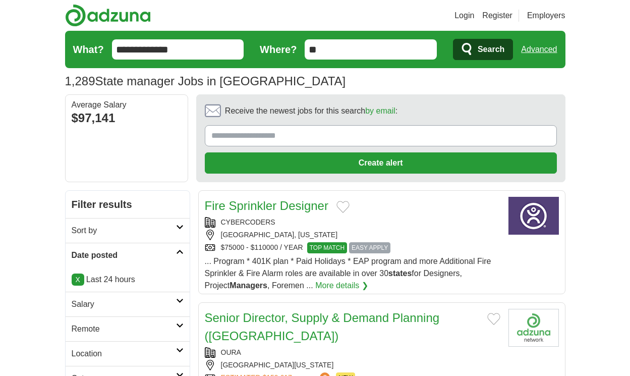
scroll to position [1434, 0]
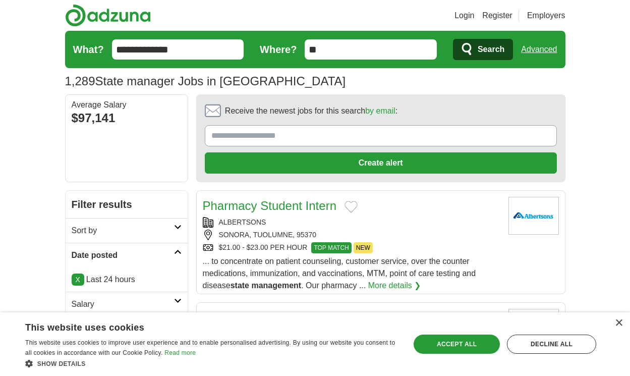
scroll to position [1391, 0]
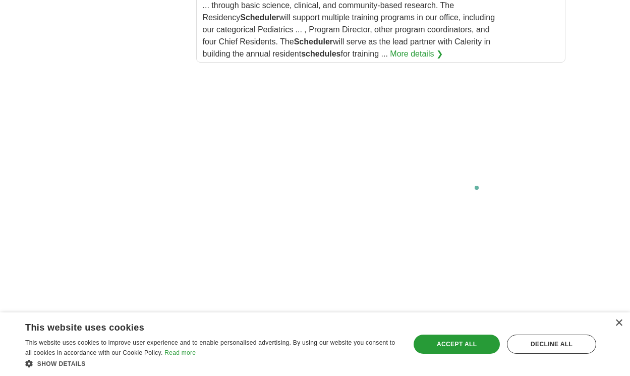
scroll to position [1910, 0]
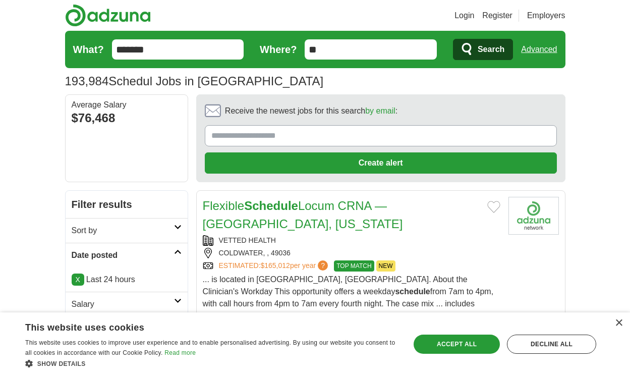
scroll to position [1542, 0]
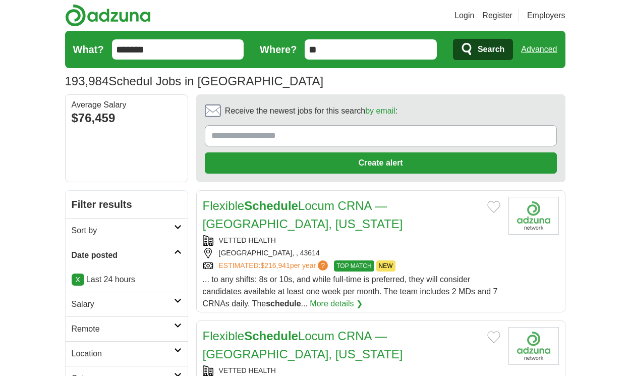
scroll to position [1506, 0]
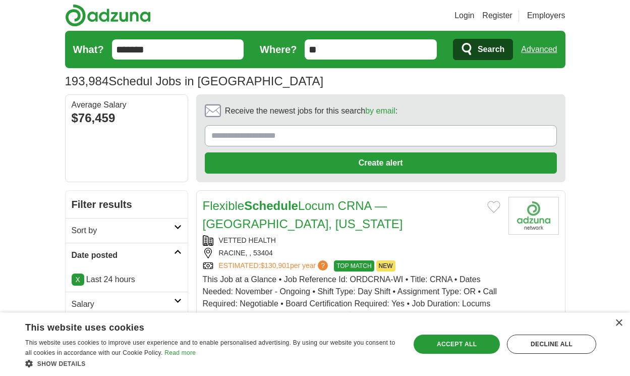
scroll to position [1609, 0]
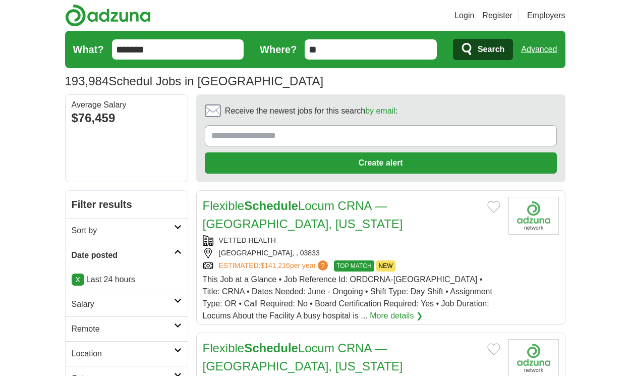
scroll to position [1609, 0]
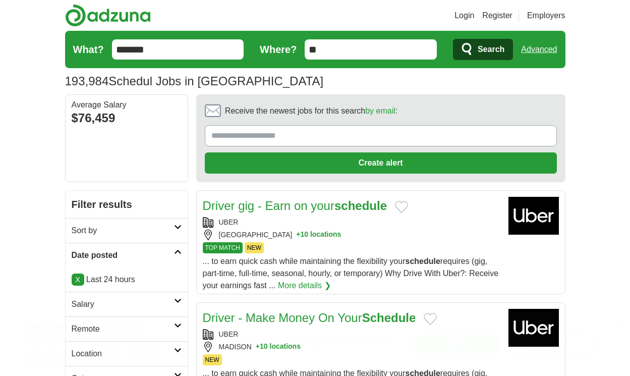
scroll to position [1561, 0]
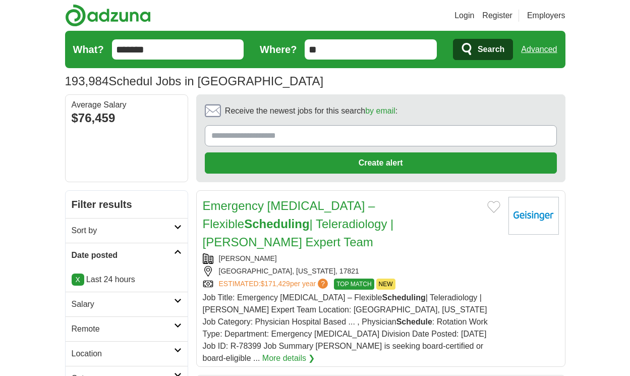
scroll to position [1645, 0]
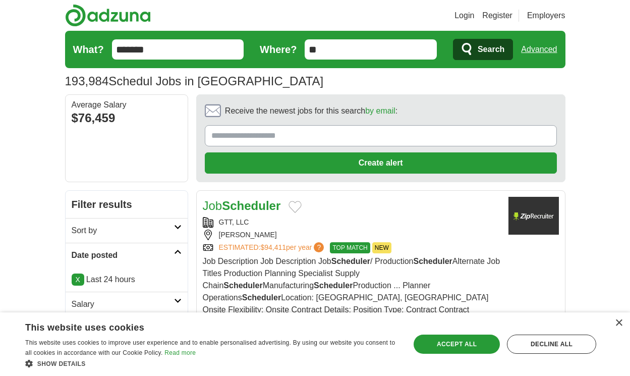
scroll to position [1603, 0]
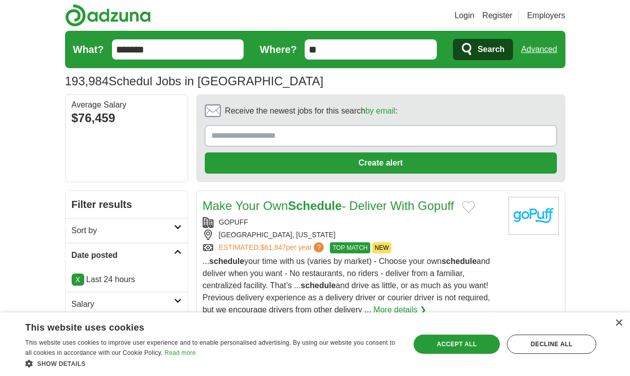
scroll to position [1694, 0]
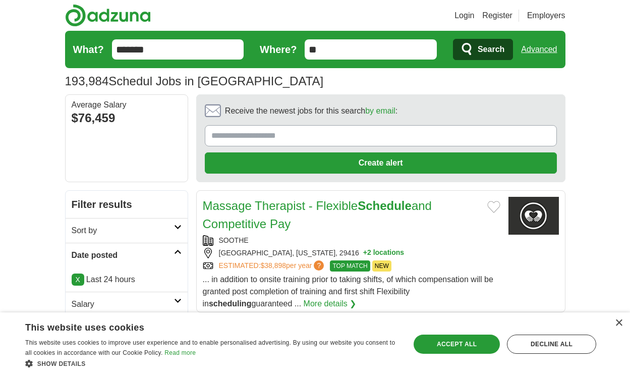
scroll to position [1603, 0]
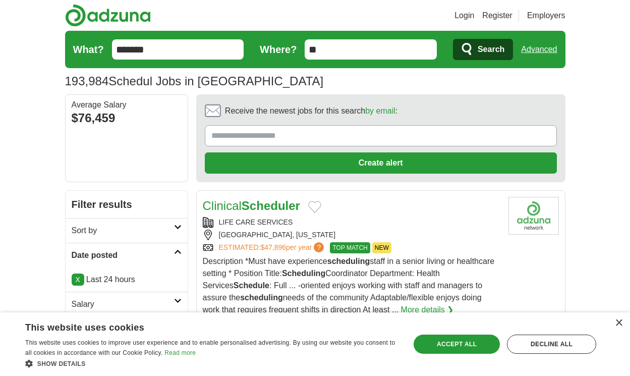
scroll to position [1597, 0]
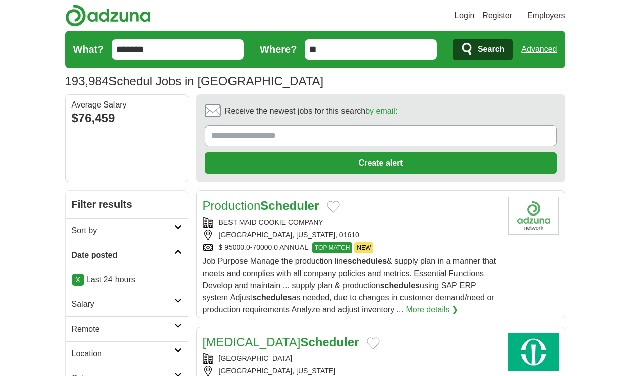
scroll to position [1594, 0]
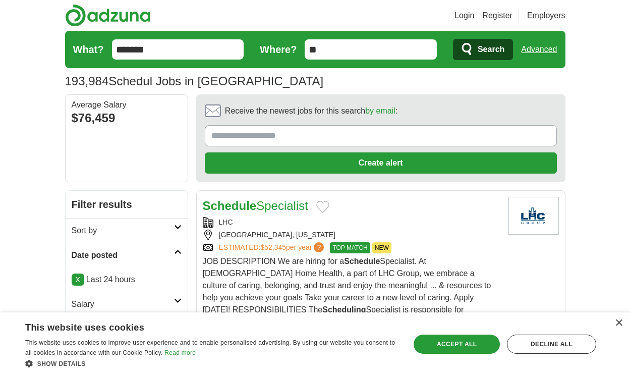
scroll to position [1618, 0]
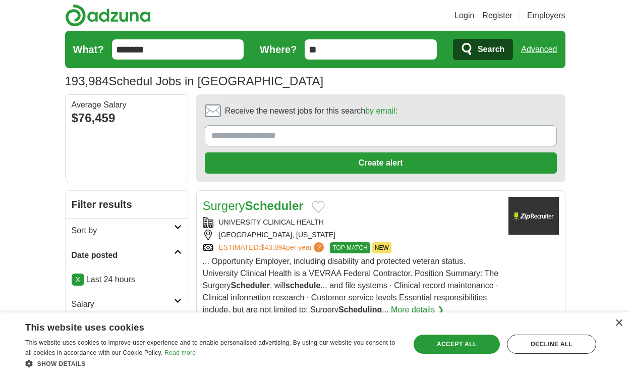
scroll to position [1642, 0]
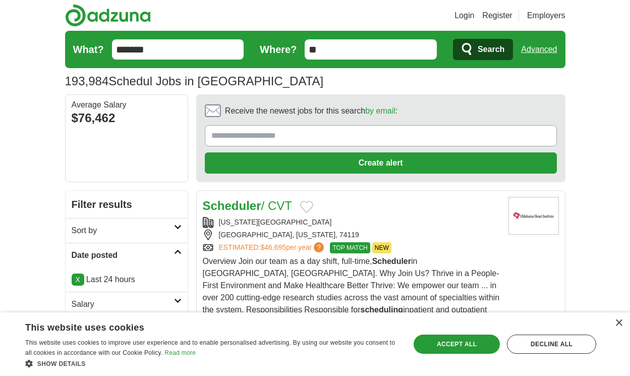
scroll to position [1594, 0]
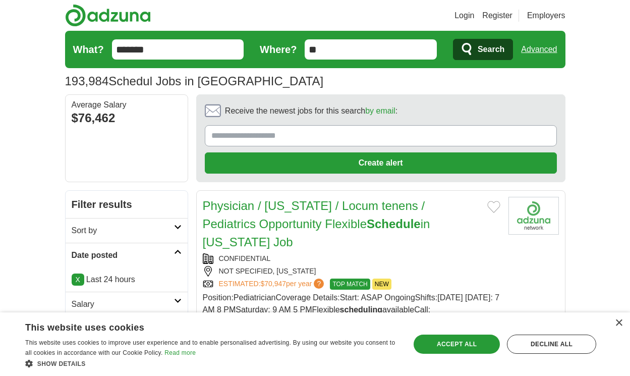
scroll to position [1648, 0]
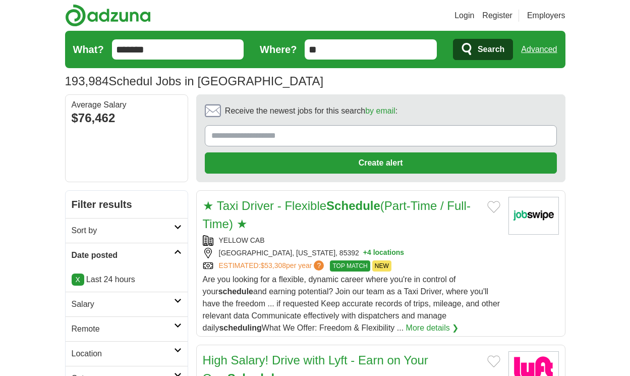
scroll to position [1682, 0]
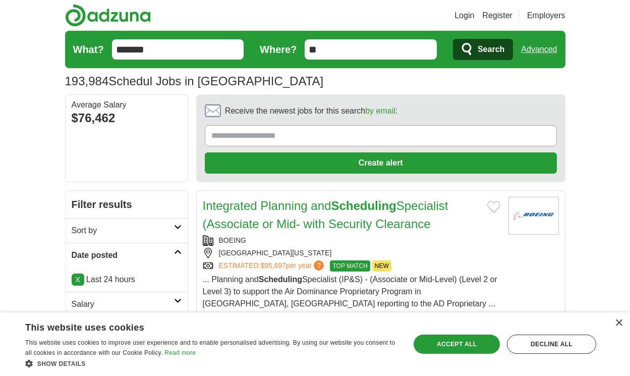
scroll to position [1627, 0]
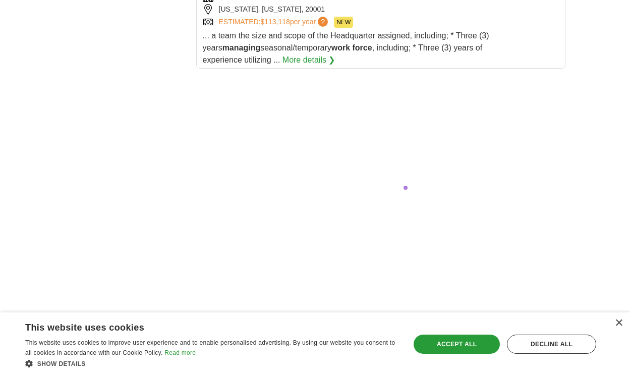
scroll to position [1907, 0]
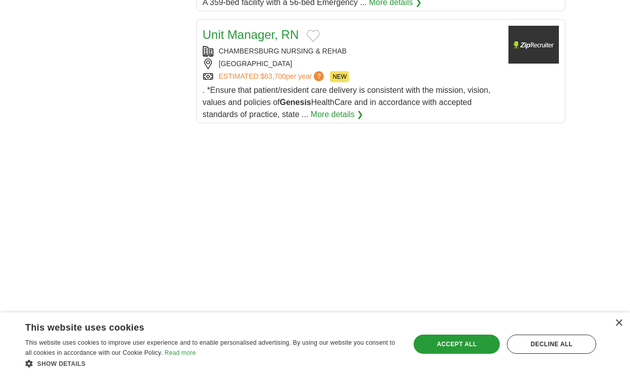
scroll to position [1948, 0]
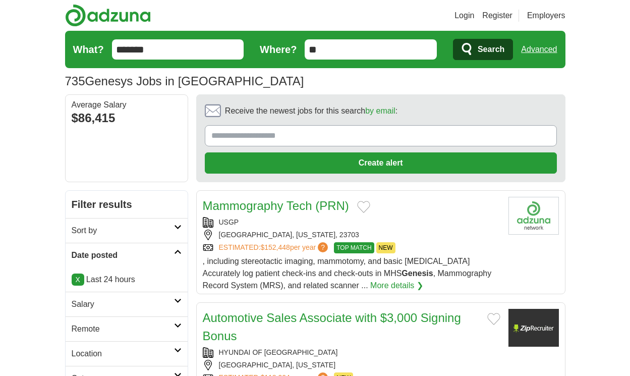
scroll to position [1573, 0]
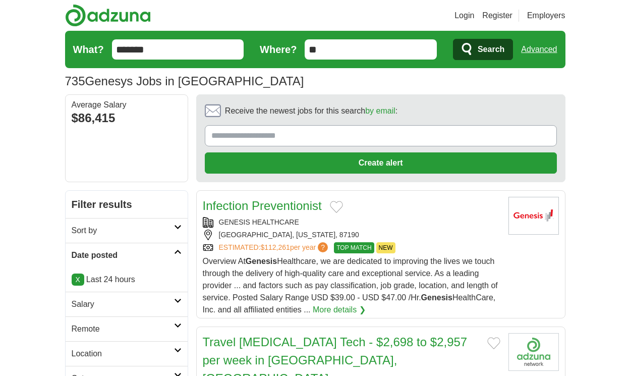
scroll to position [1603, 0]
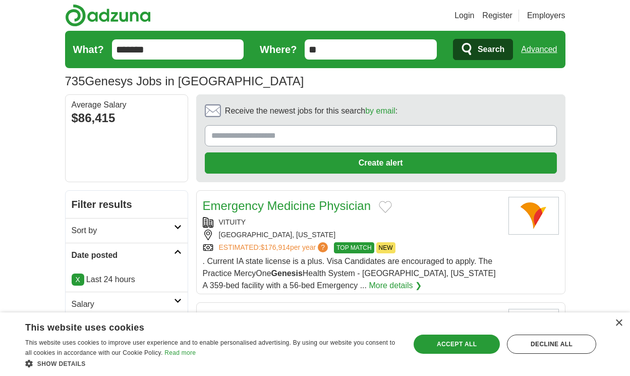
scroll to position [1488, 0]
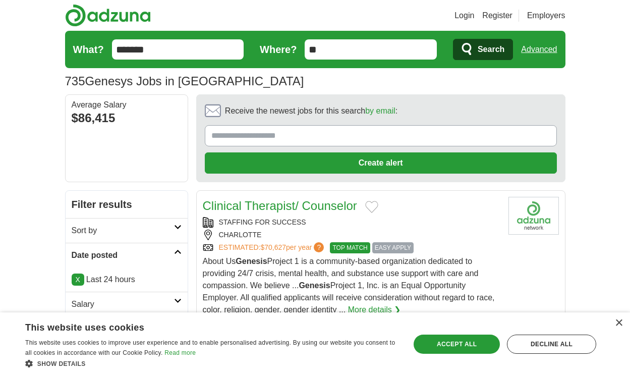
scroll to position [1512, 0]
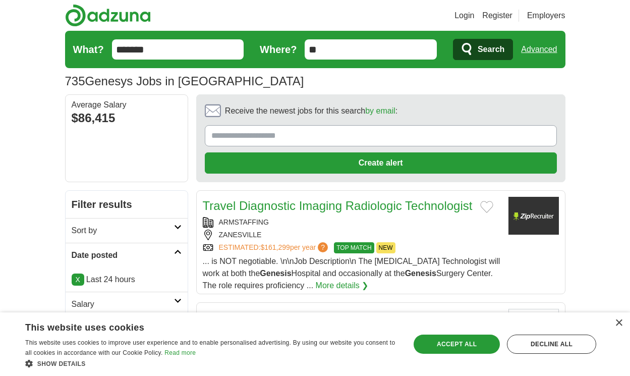
scroll to position [1470, 0]
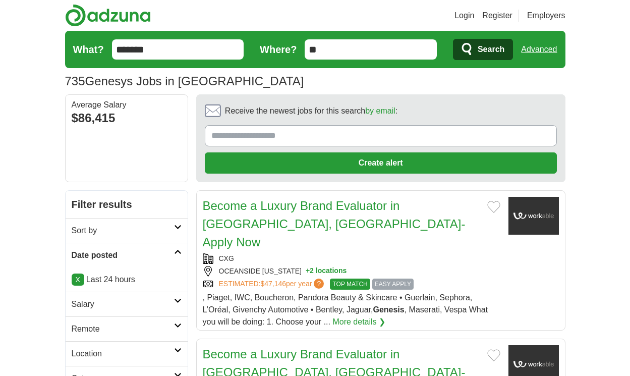
scroll to position [1506, 0]
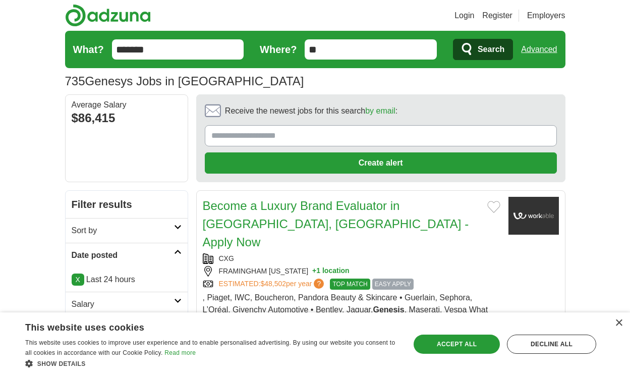
scroll to position [1506, 0]
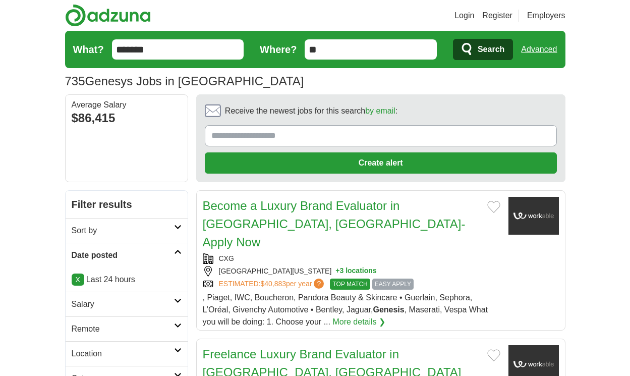
scroll to position [1506, 0]
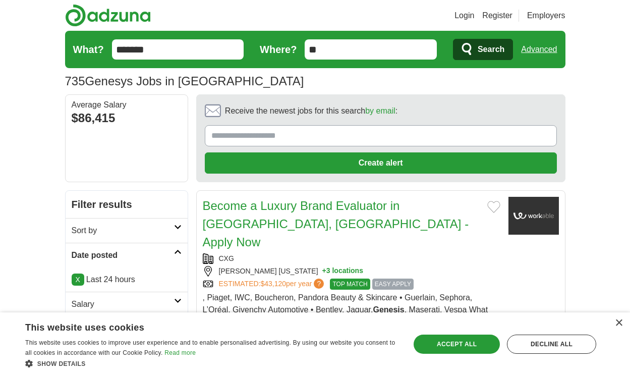
scroll to position [1488, 0]
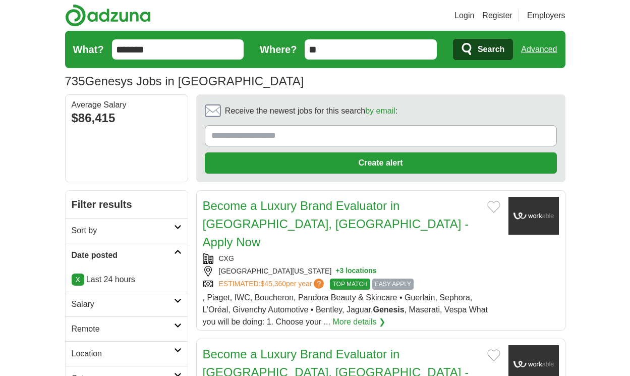
scroll to position [1473, 0]
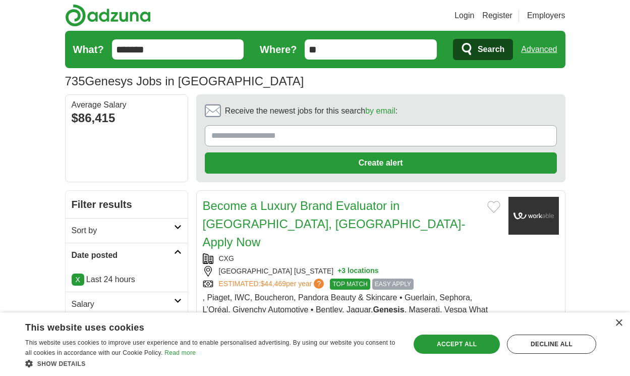
scroll to position [1509, 0]
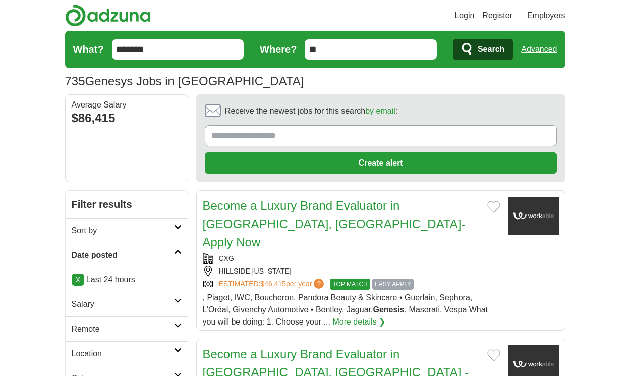
scroll to position [1473, 0]
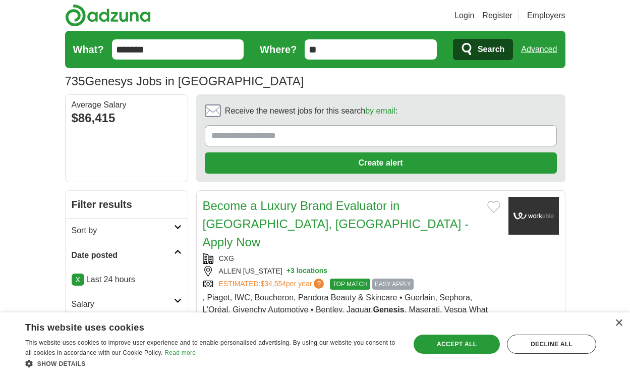
scroll to position [1491, 0]
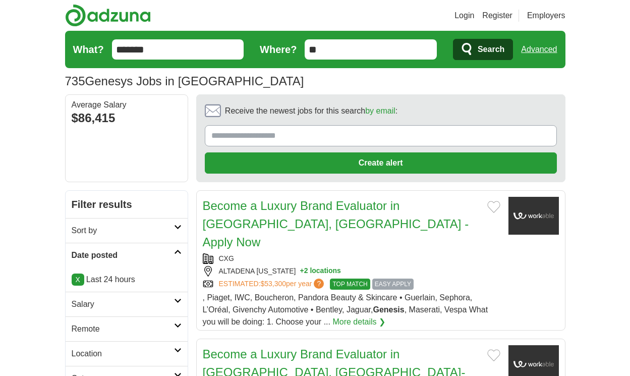
scroll to position [1509, 0]
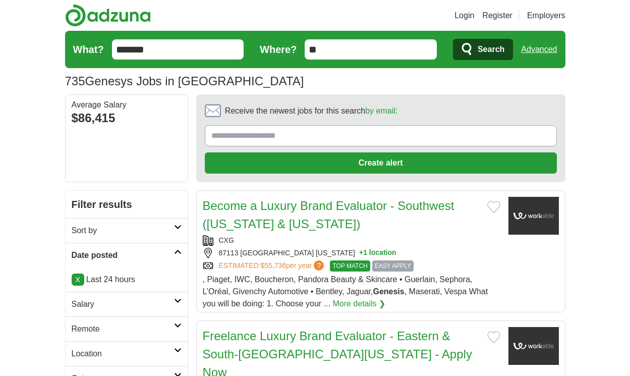
scroll to position [1452, 0]
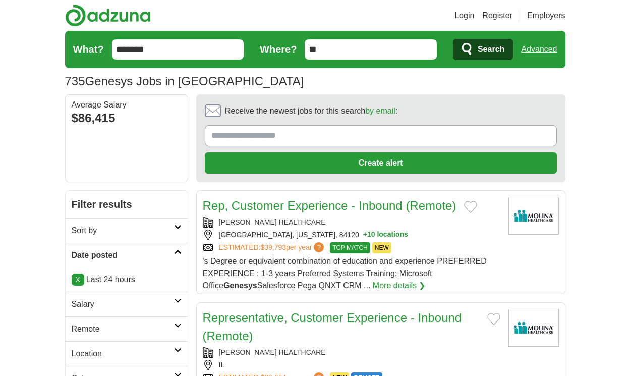
scroll to position [1434, 0]
